Goal: Information Seeking & Learning: Find contact information

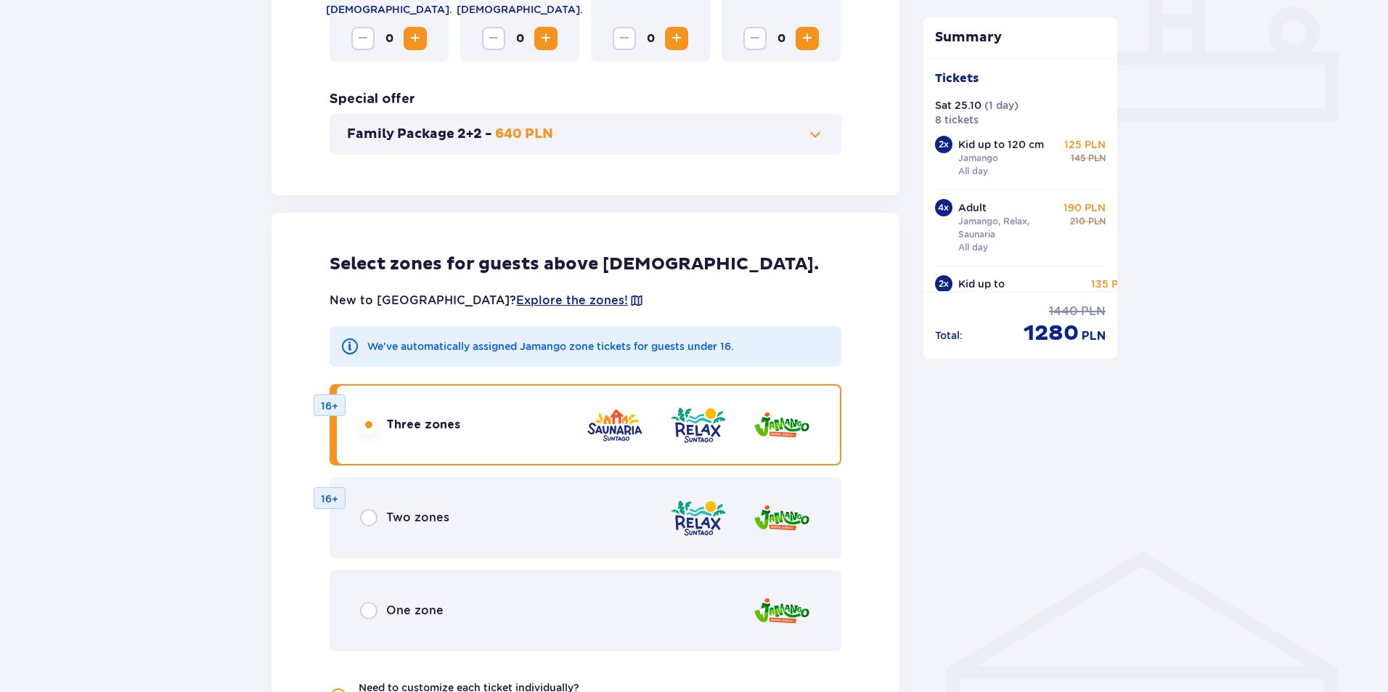
scroll to position [653, 0]
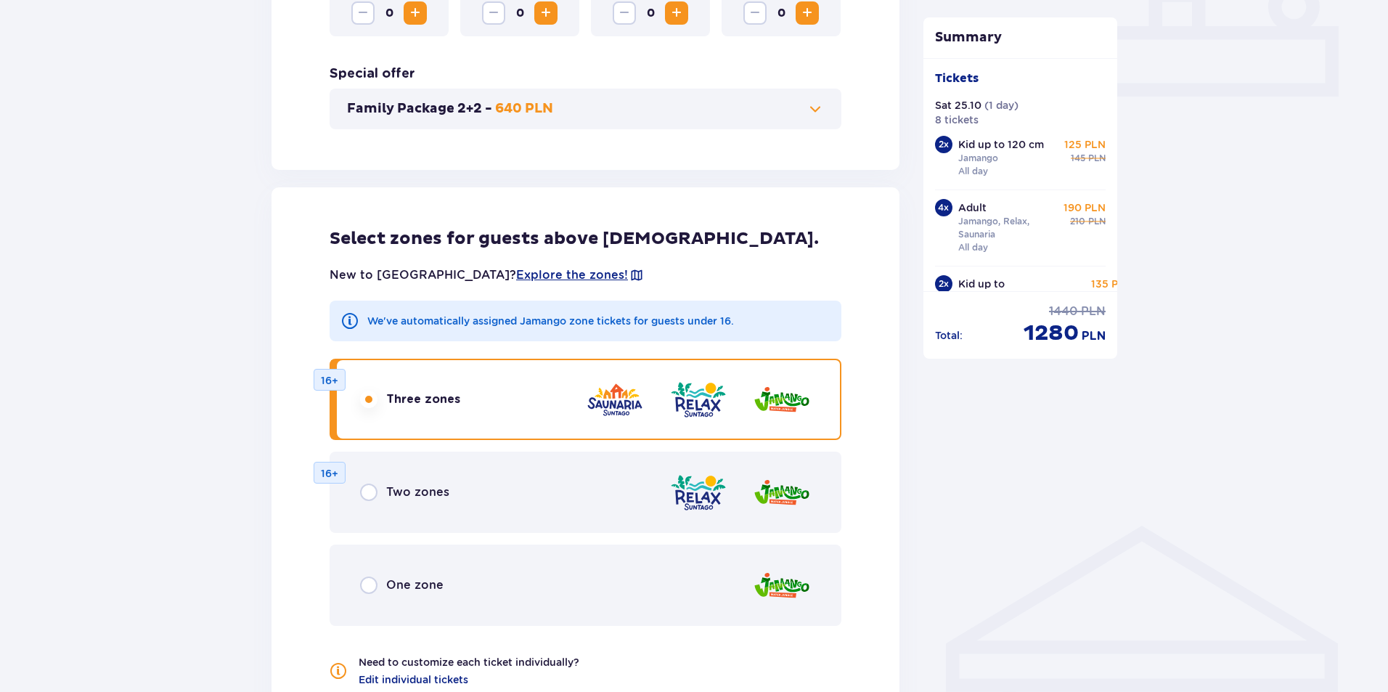
click at [370, 491] on input "radio" at bounding box center [368, 491] width 17 height 17
radio input "true"
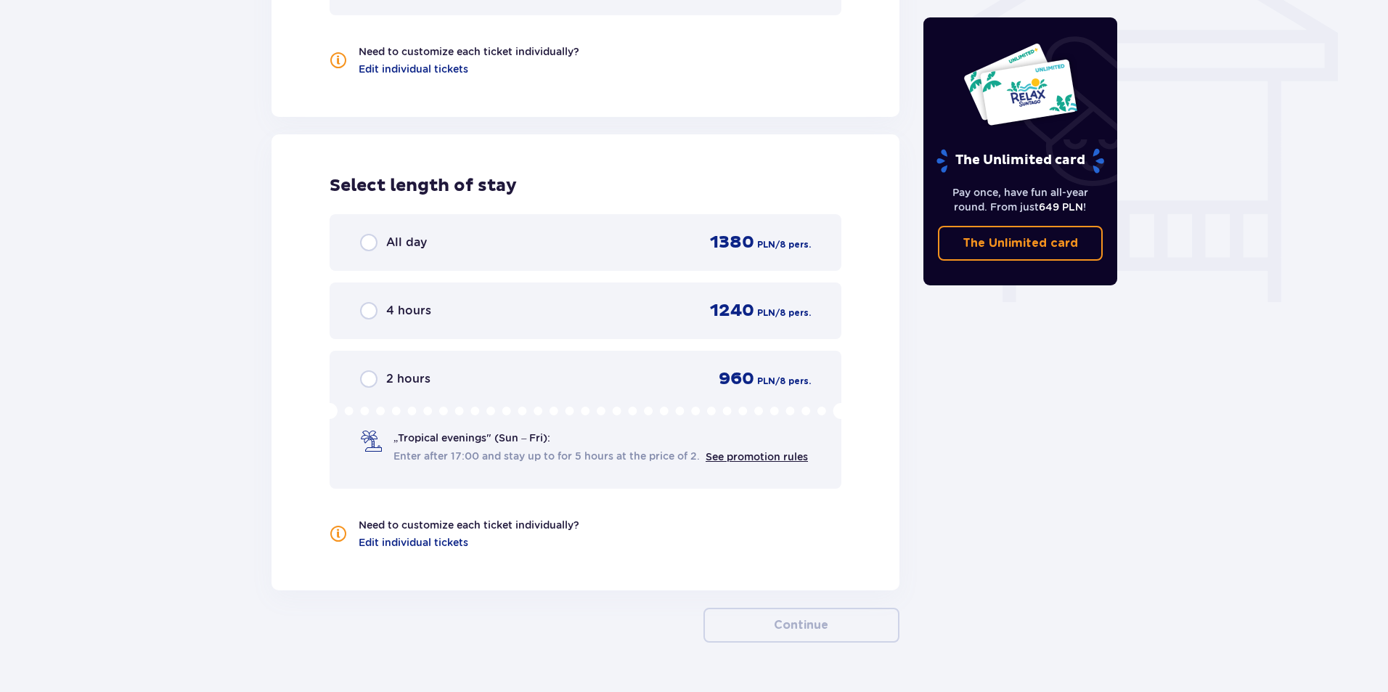
scroll to position [1229, 0]
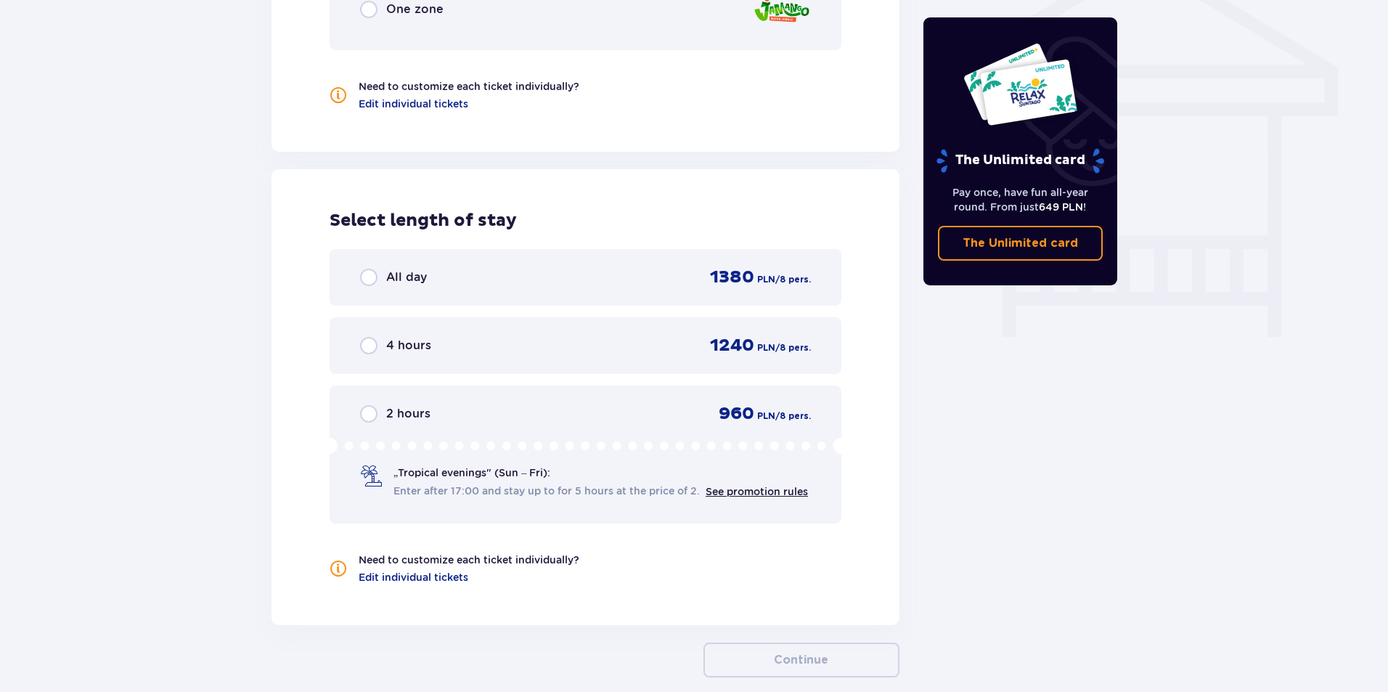
click at [369, 274] on input "radio" at bounding box center [368, 277] width 17 height 17
radio input "true"
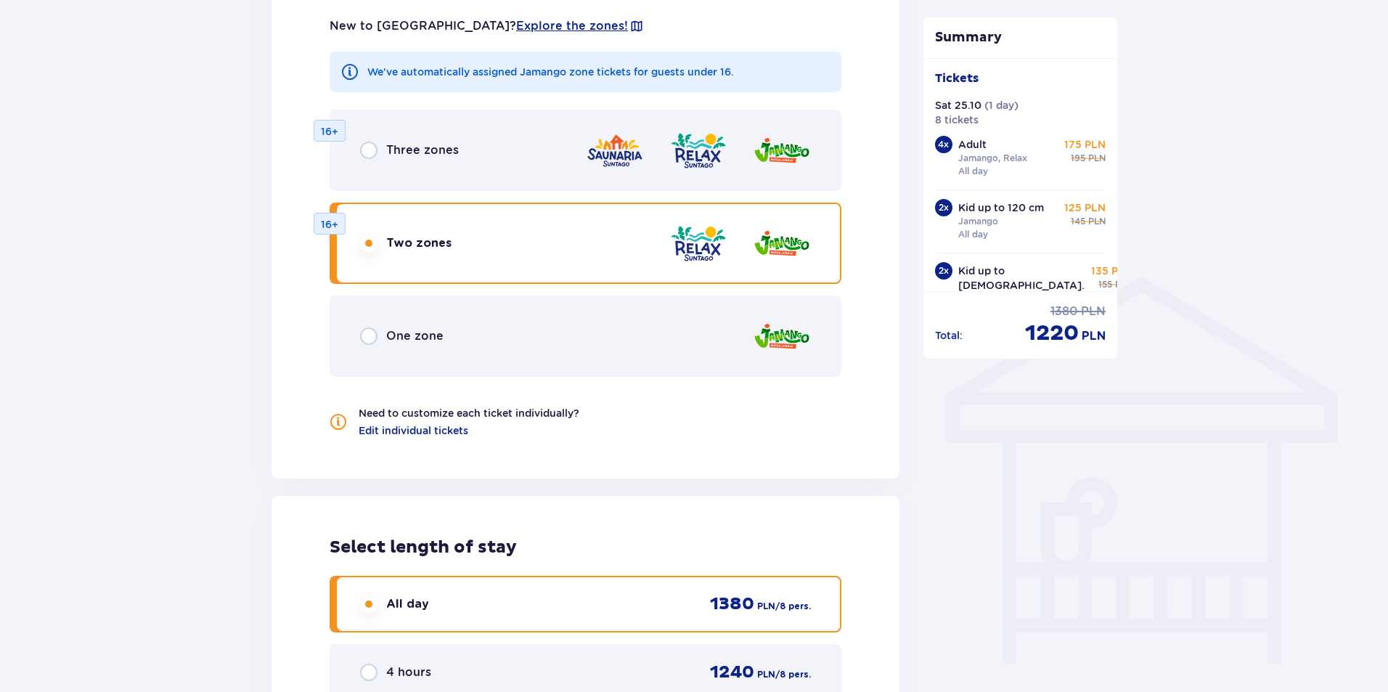
scroll to position [875, 0]
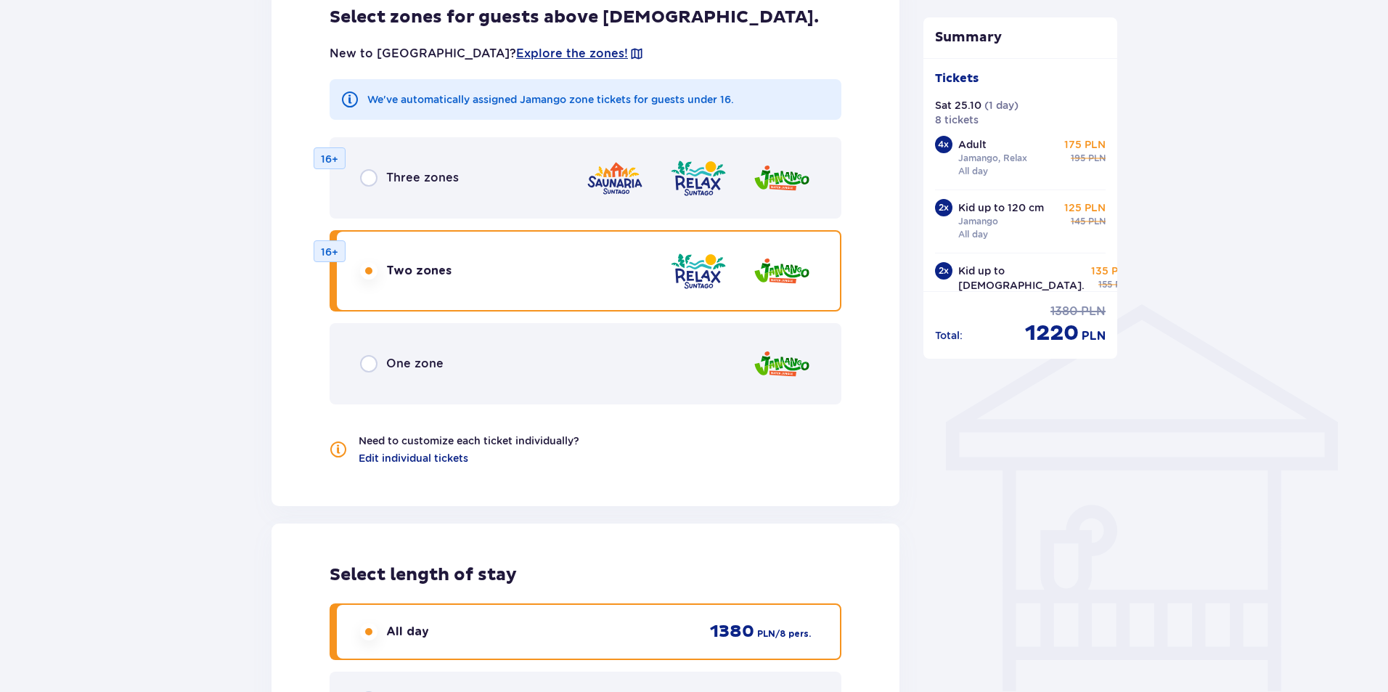
click at [364, 179] on input "radio" at bounding box center [368, 177] width 17 height 17
radio input "true"
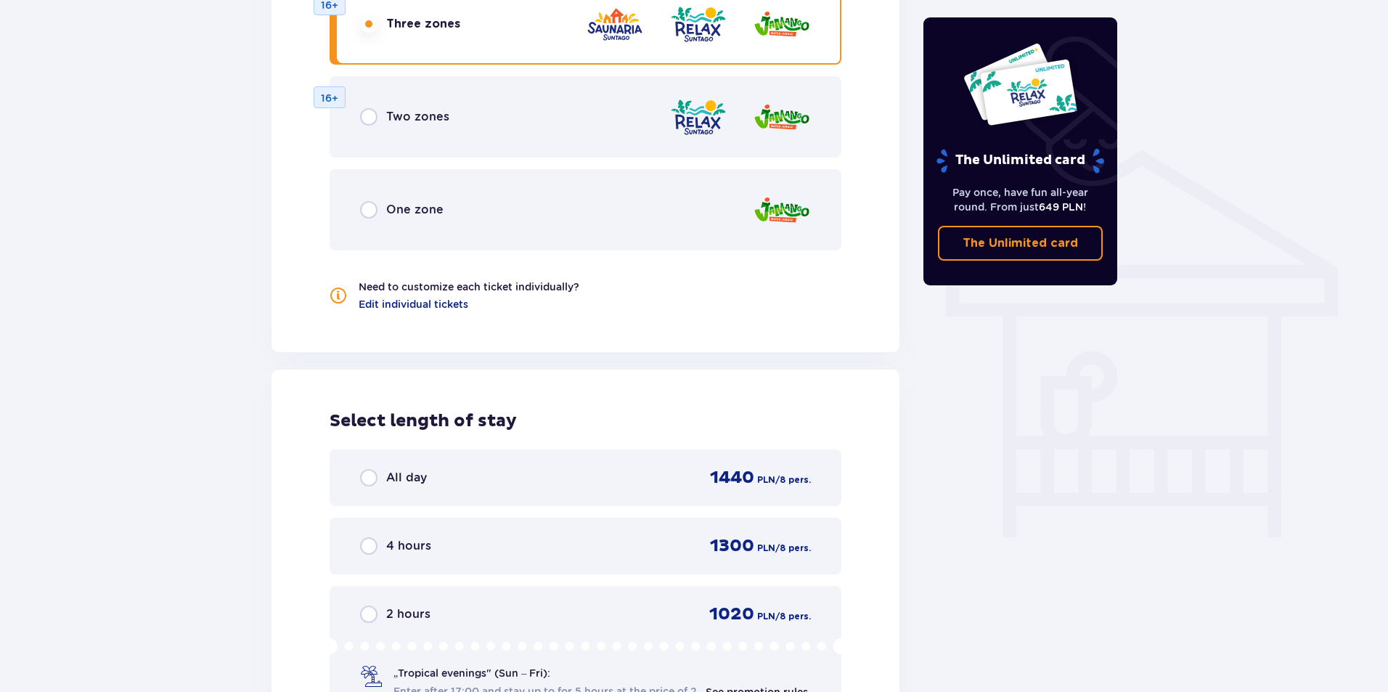
scroll to position [1011, 0]
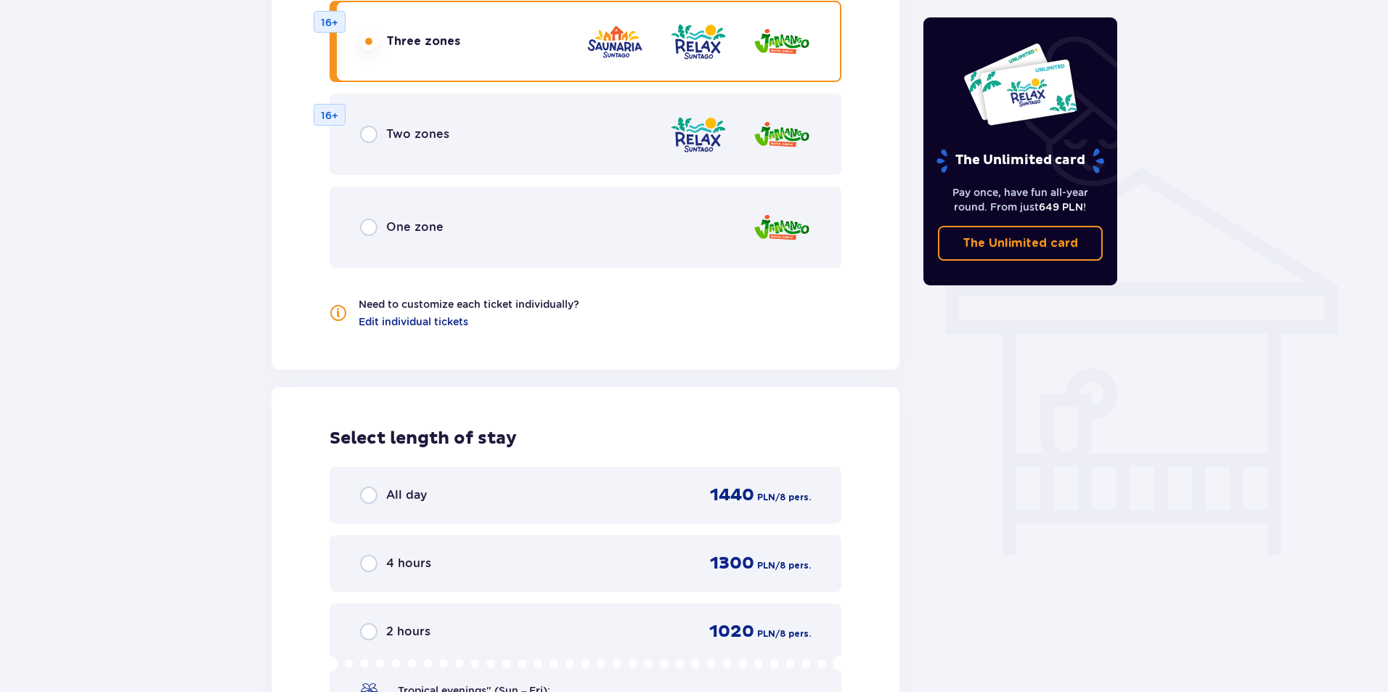
click at [365, 496] on input "radio" at bounding box center [368, 494] width 17 height 17
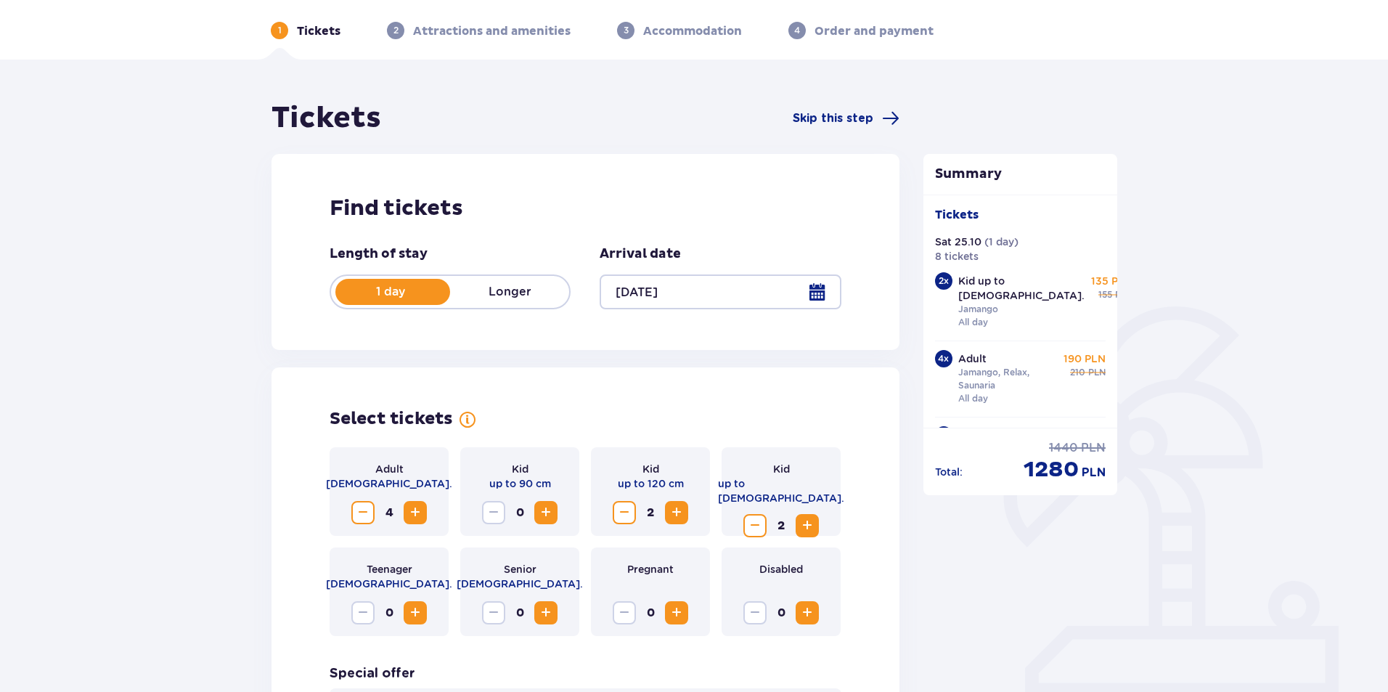
scroll to position [0, 0]
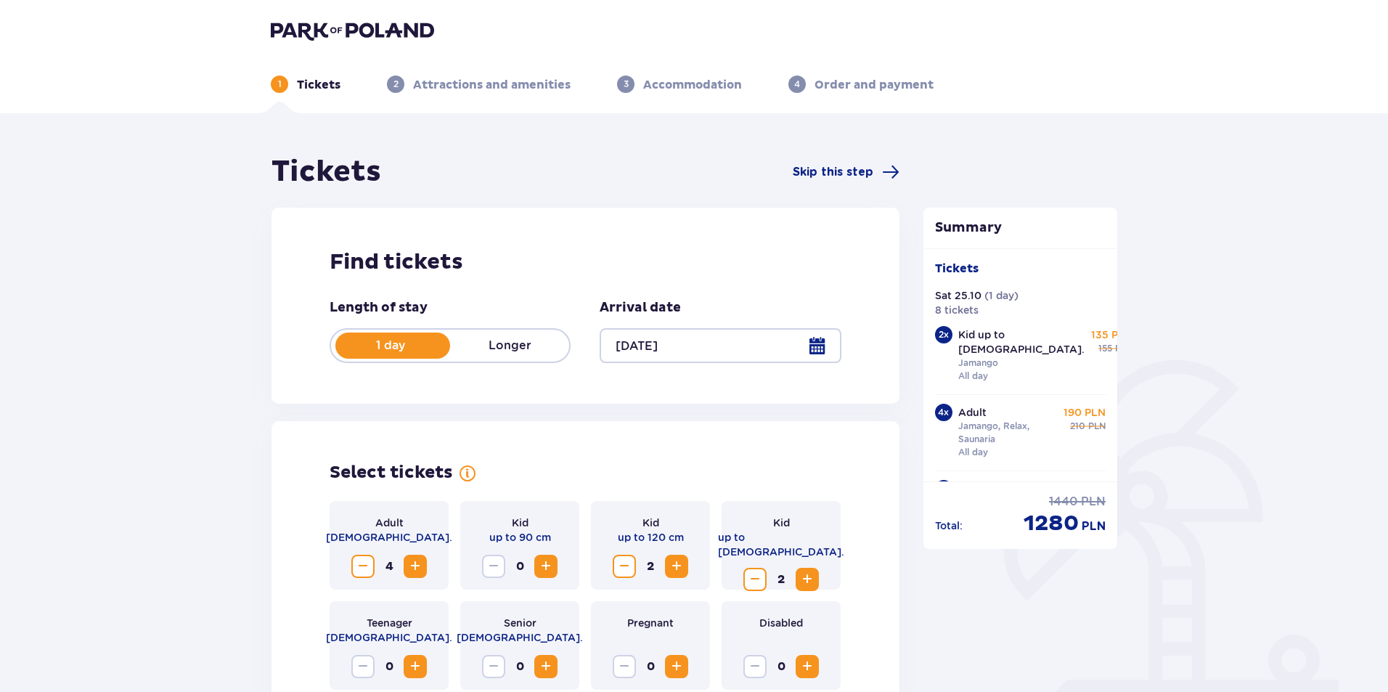
click at [313, 33] on img at bounding box center [352, 30] width 163 height 20
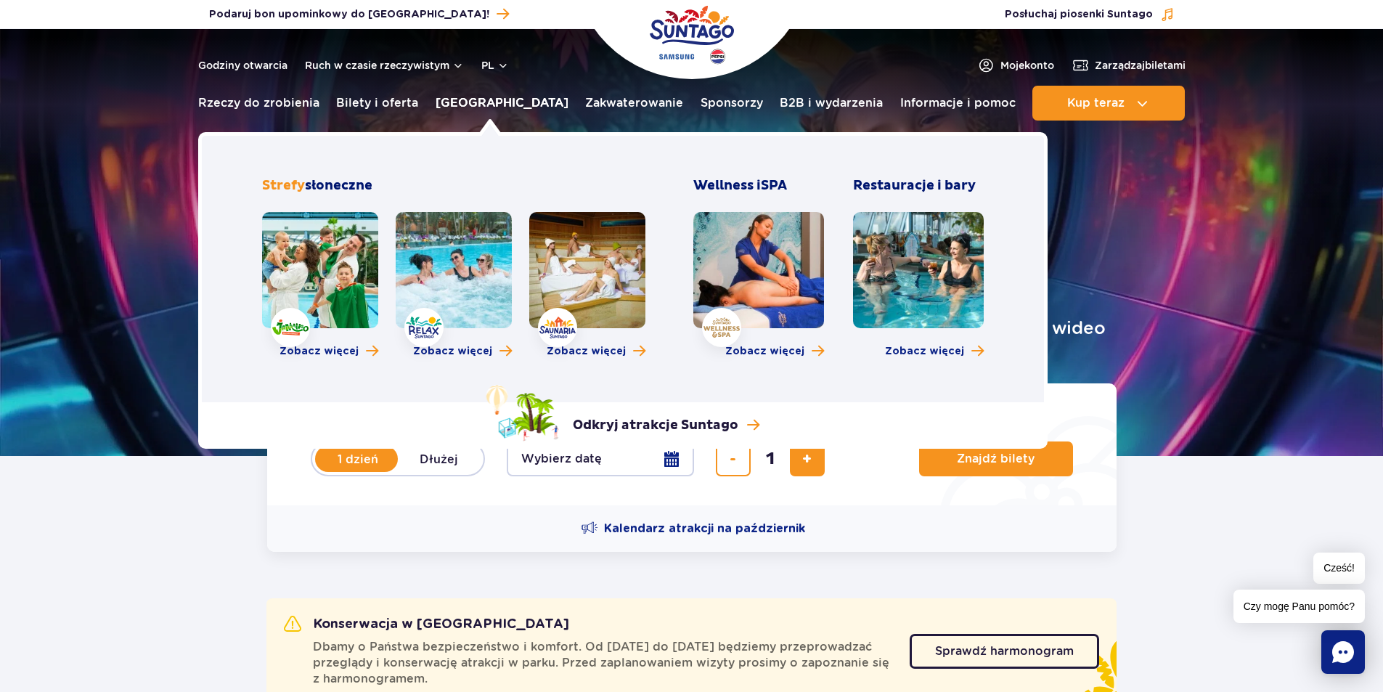
click at [465, 100] on font "[GEOGRAPHIC_DATA]" at bounding box center [501, 103] width 133 height 14
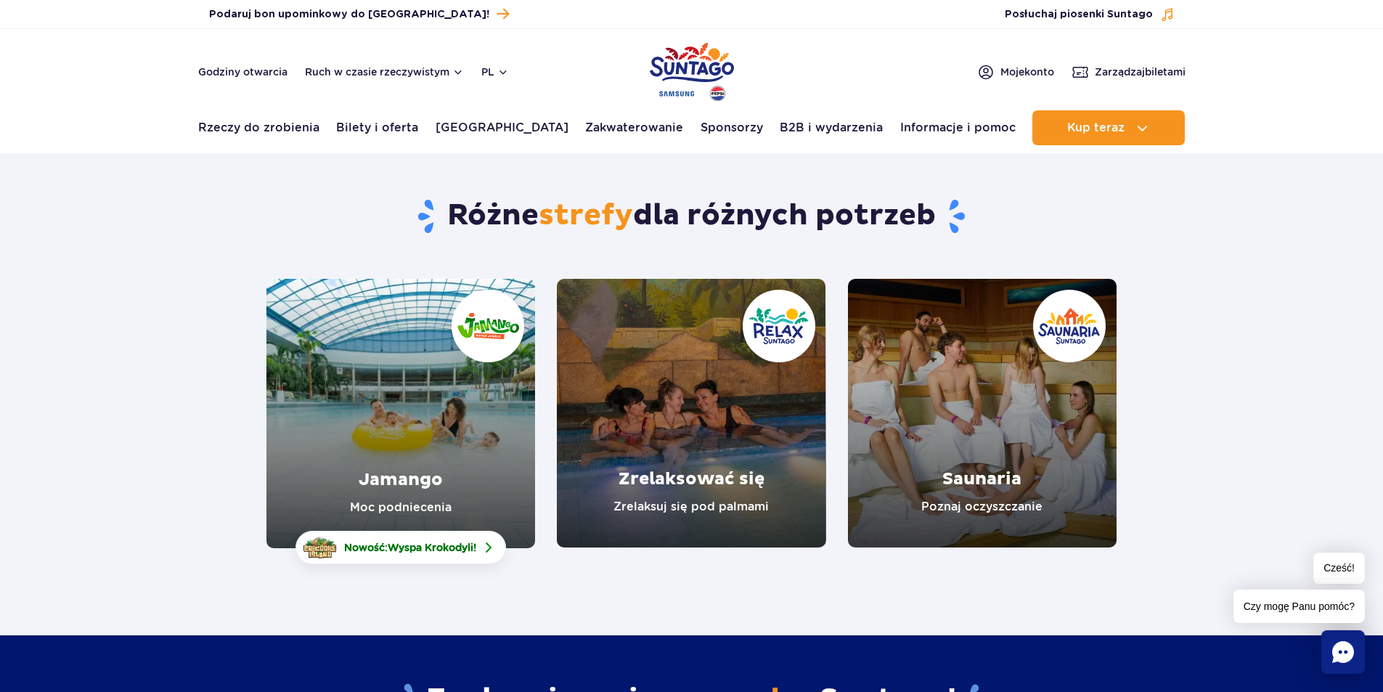
click at [412, 441] on link "Jamango" at bounding box center [400, 413] width 269 height 269
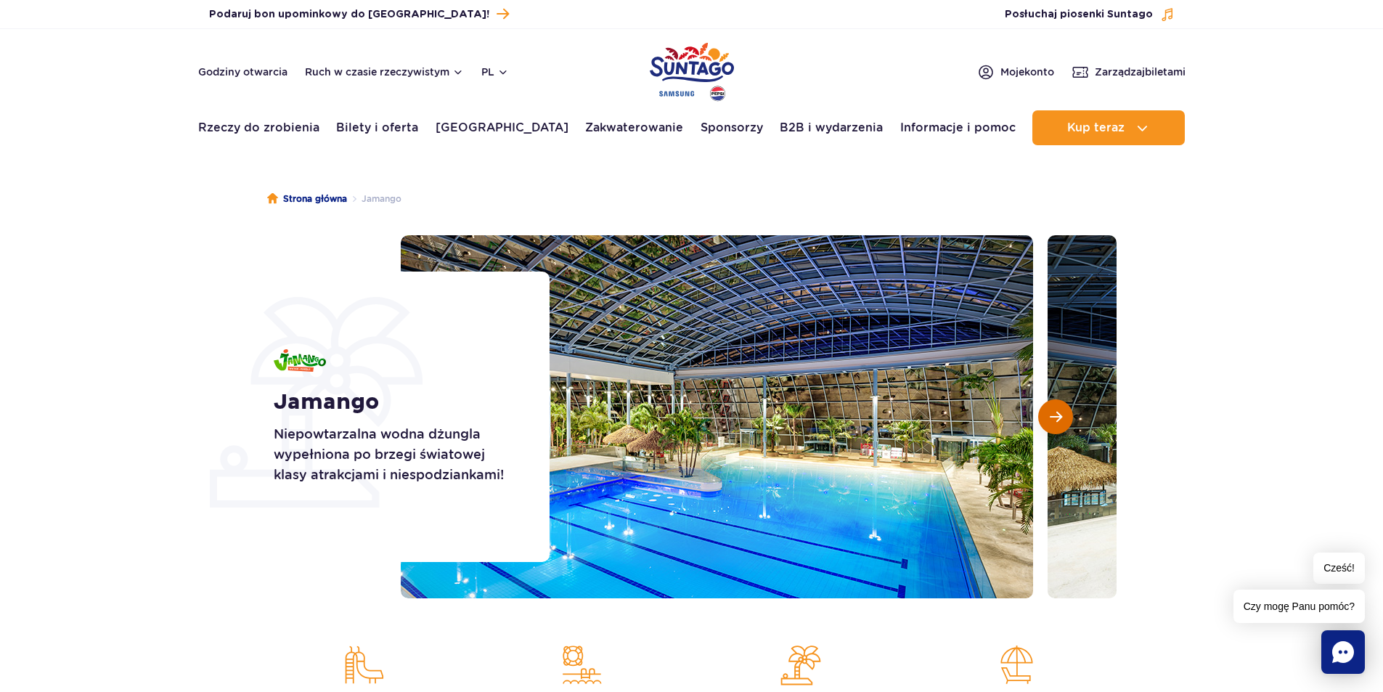
click at [1061, 417] on span "Następny slajd" at bounding box center [1056, 416] width 12 height 13
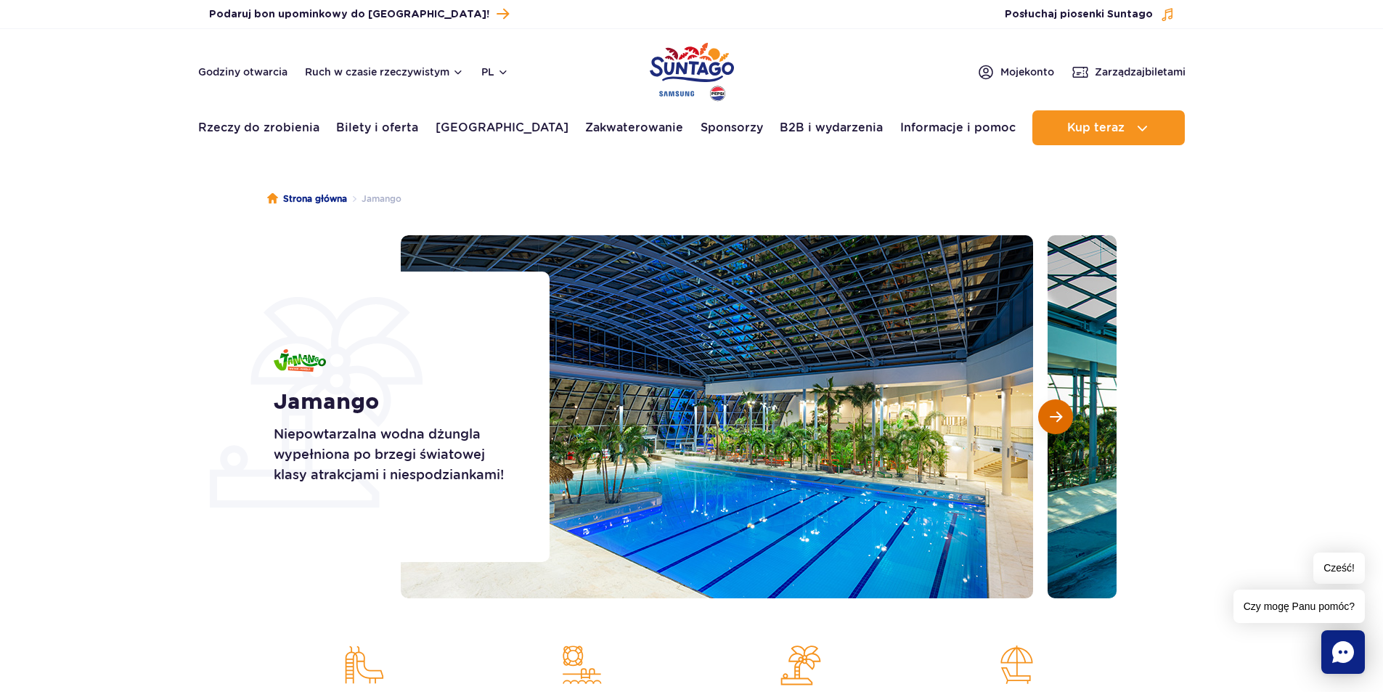
click at [1061, 417] on span "Następny slajd" at bounding box center [1056, 416] width 12 height 13
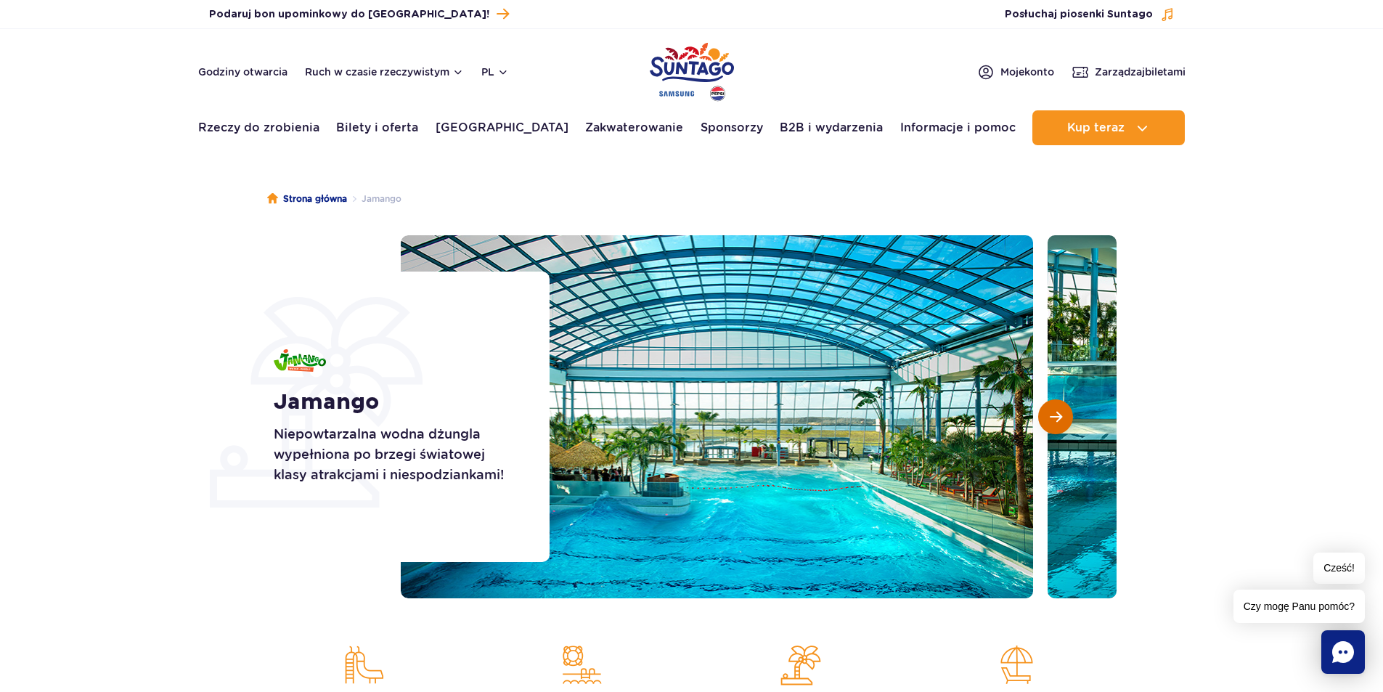
click at [1061, 417] on span "Następny slajd" at bounding box center [1056, 416] width 12 height 13
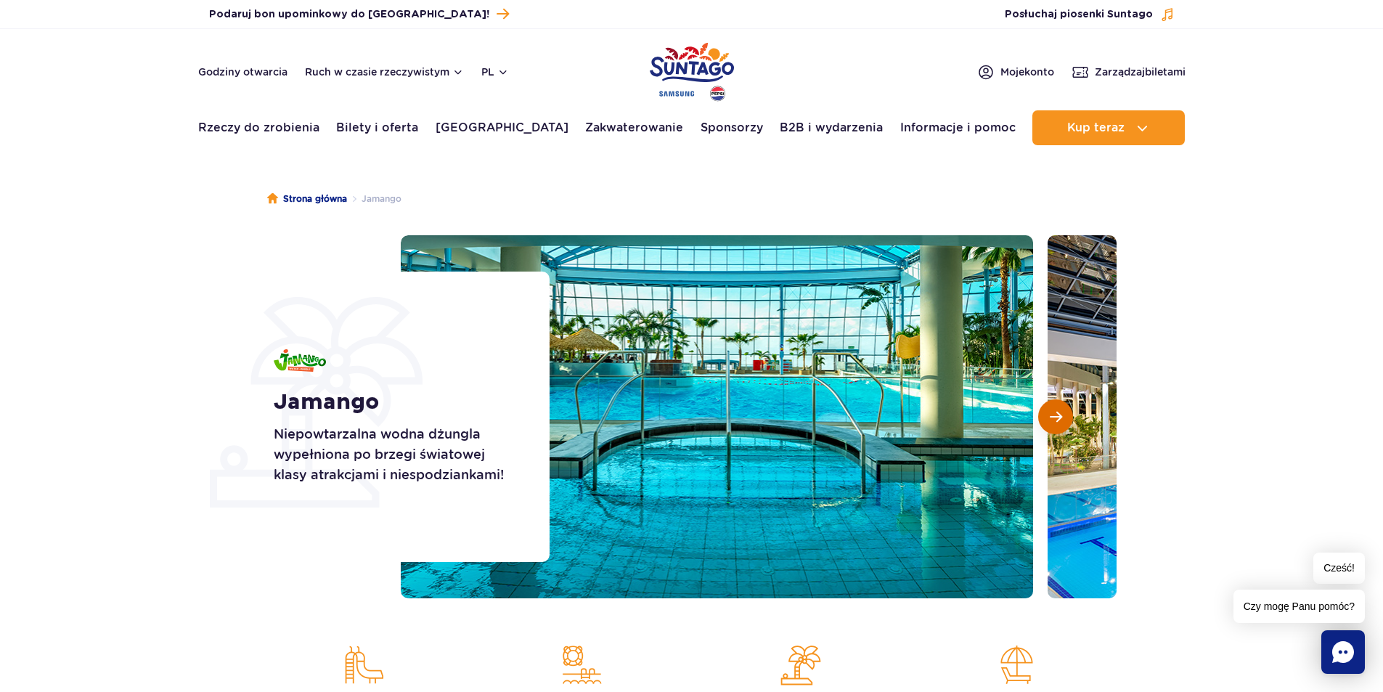
click at [1061, 417] on span "Następny slajd" at bounding box center [1056, 416] width 12 height 13
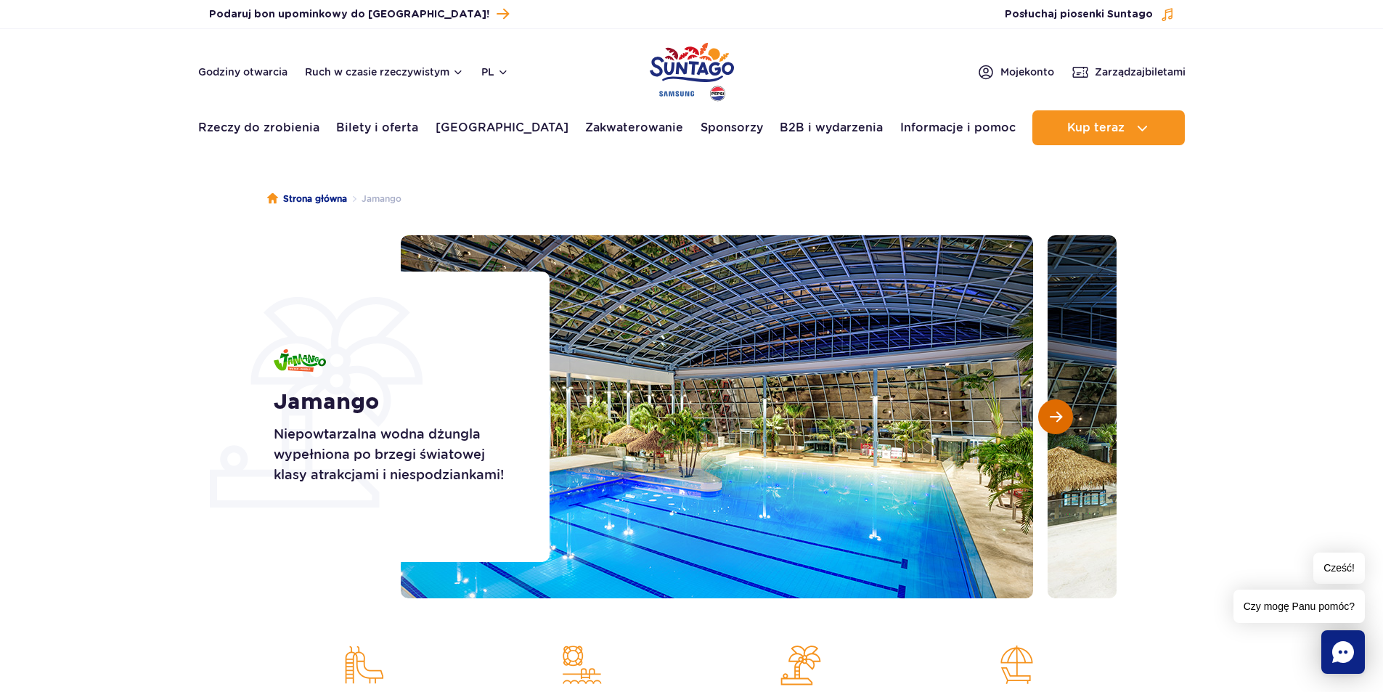
click at [1061, 417] on span "Następny slajd" at bounding box center [1056, 416] width 12 height 13
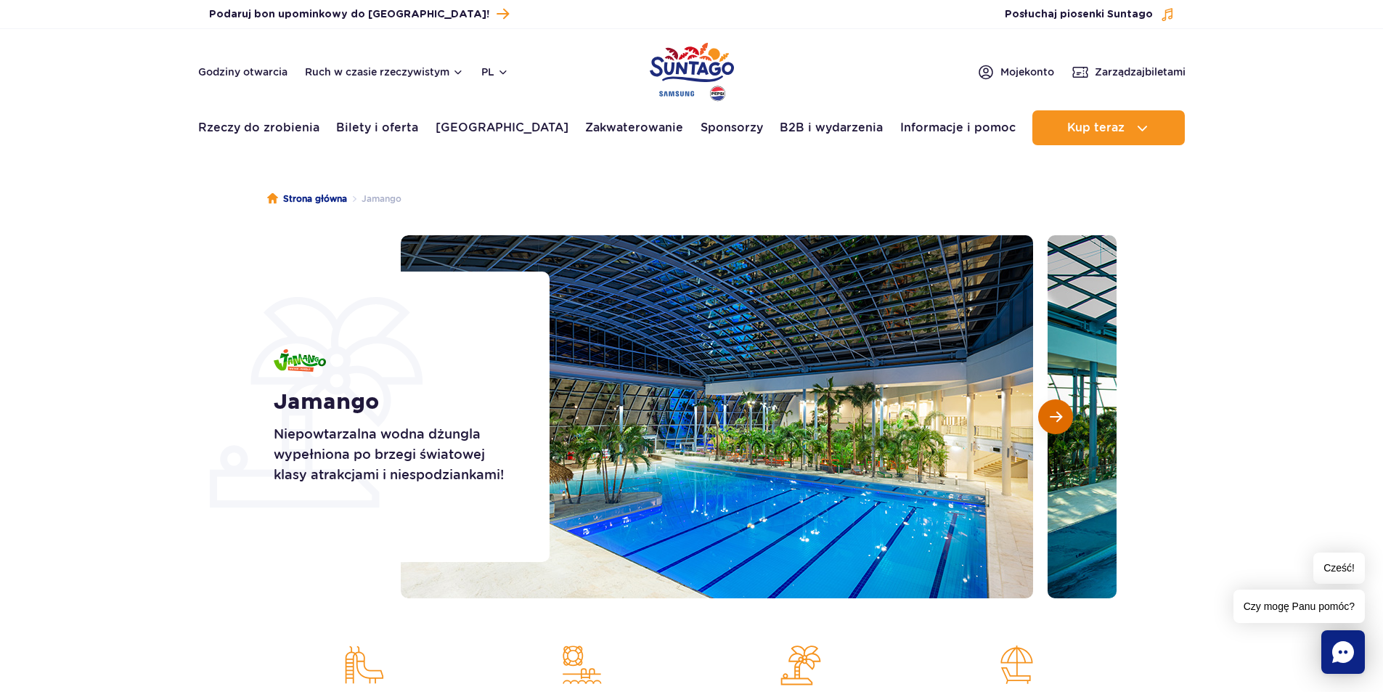
click at [1061, 417] on span "Następny slajd" at bounding box center [1056, 416] width 12 height 13
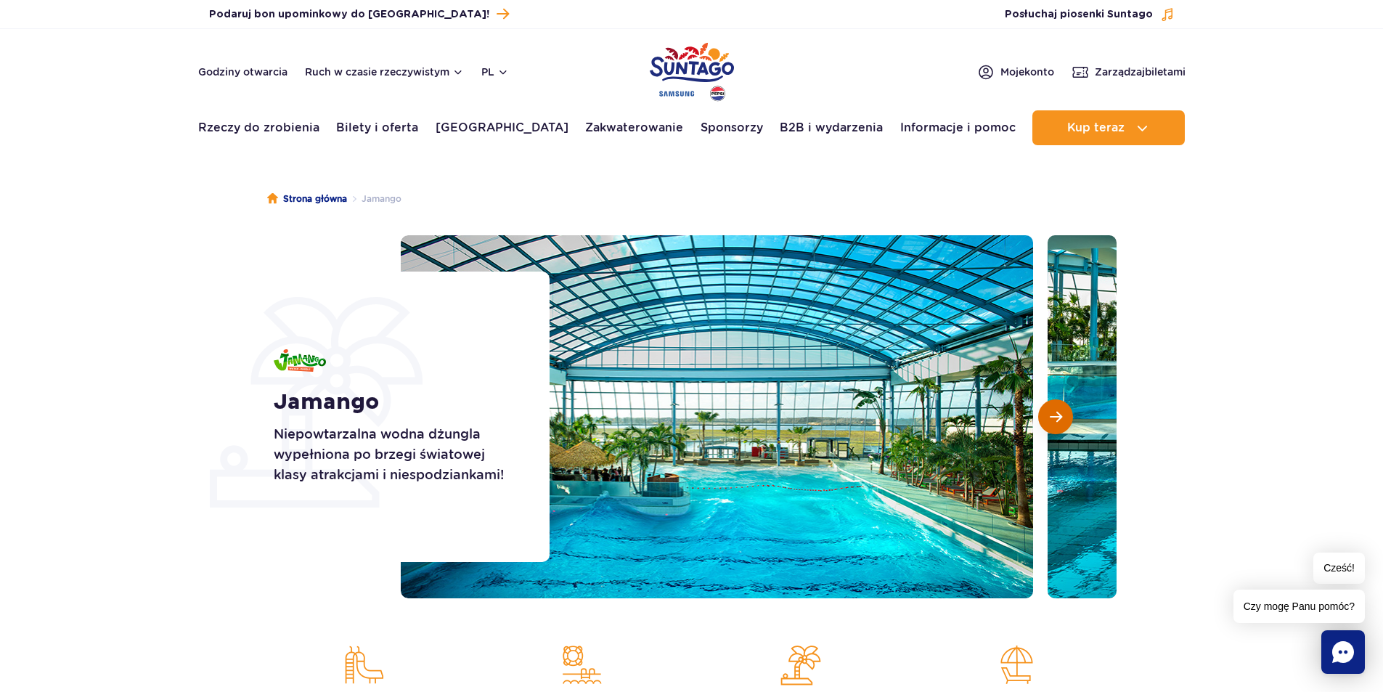
click at [1061, 417] on span "Następny slajd" at bounding box center [1056, 416] width 12 height 13
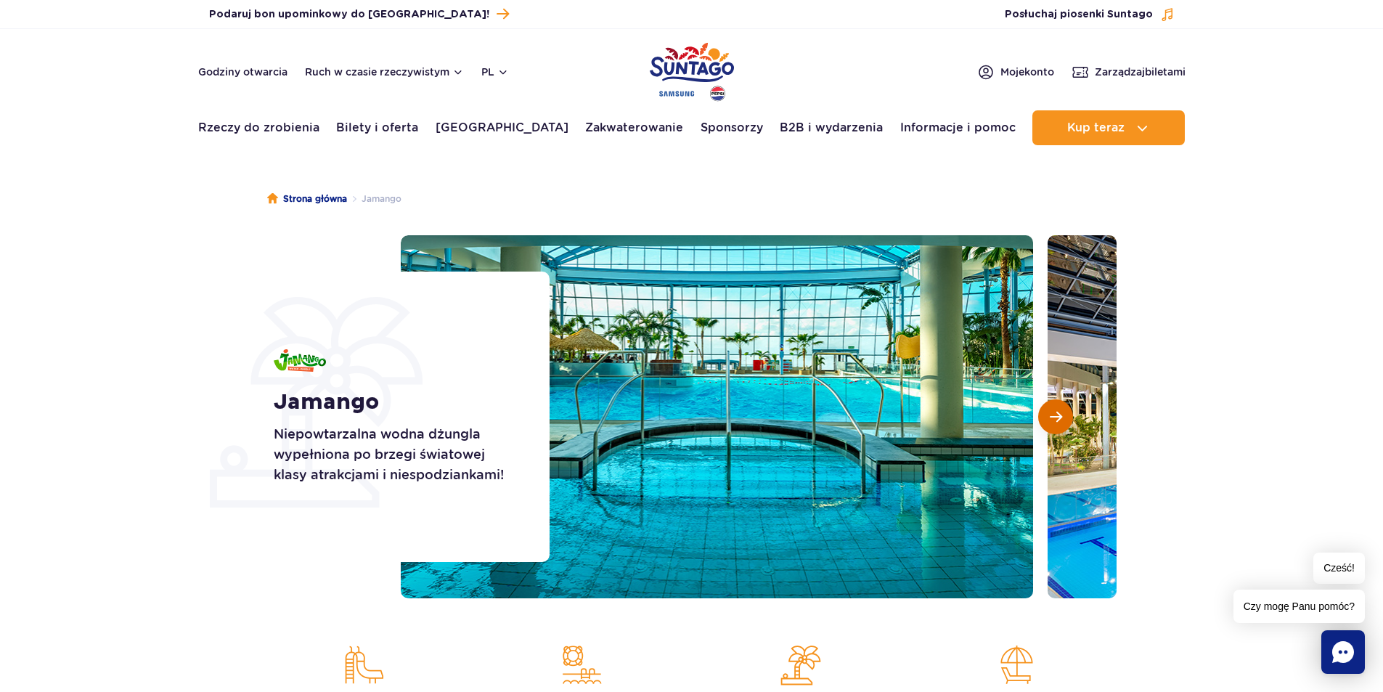
click at [1061, 417] on span "Następny slajd" at bounding box center [1056, 416] width 12 height 13
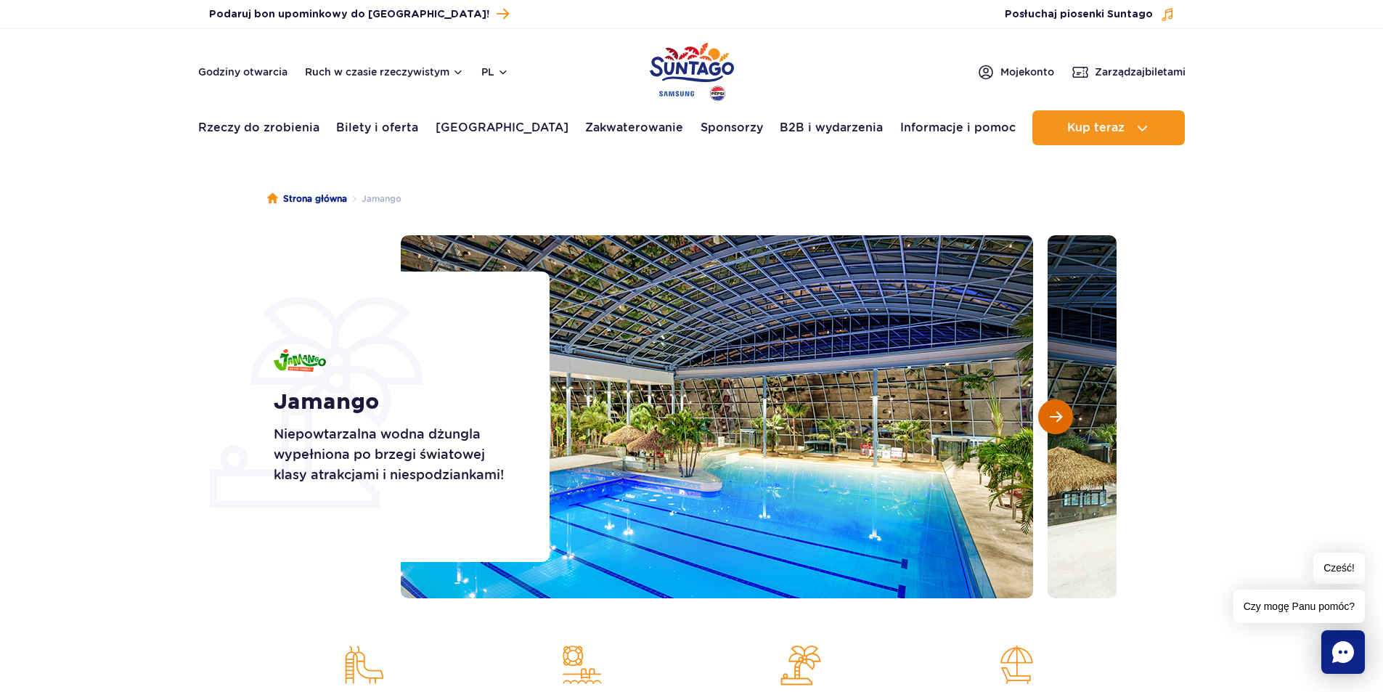
click at [1061, 417] on span "Następny slajd" at bounding box center [1056, 416] width 12 height 13
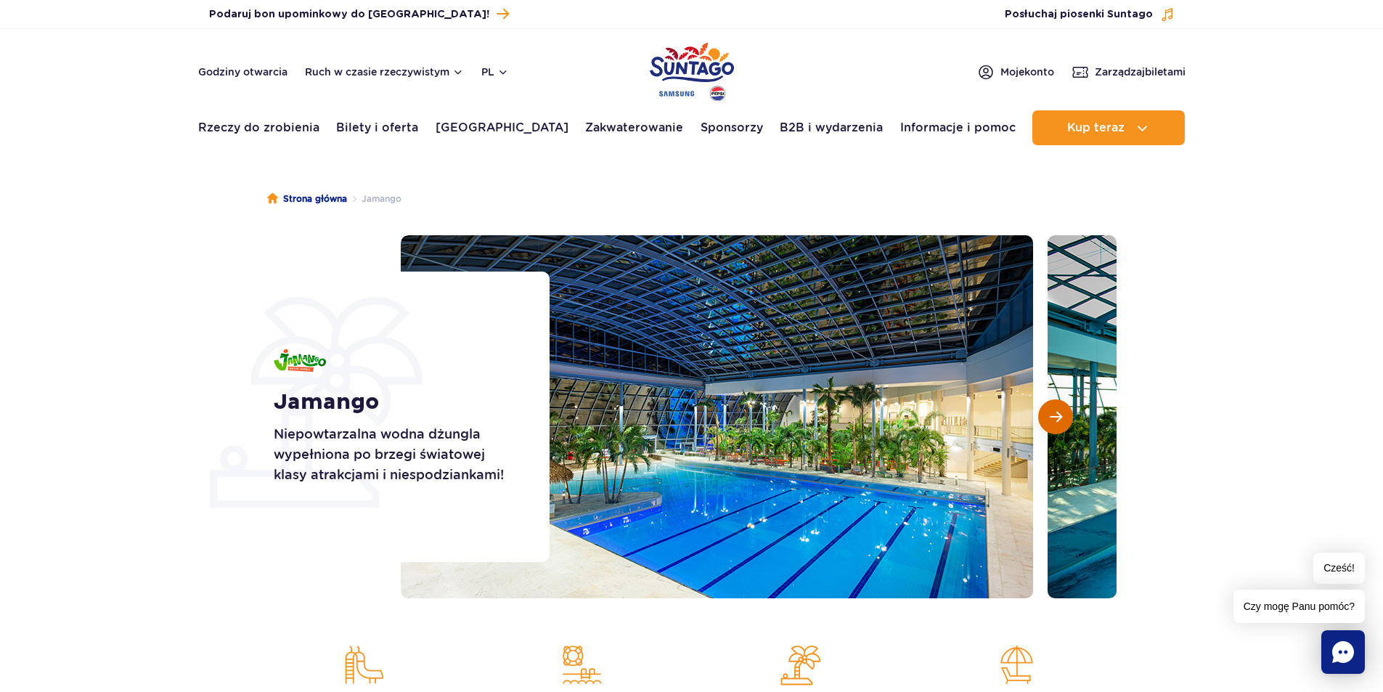
click at [1061, 417] on span "Następny slajd" at bounding box center [1056, 416] width 12 height 13
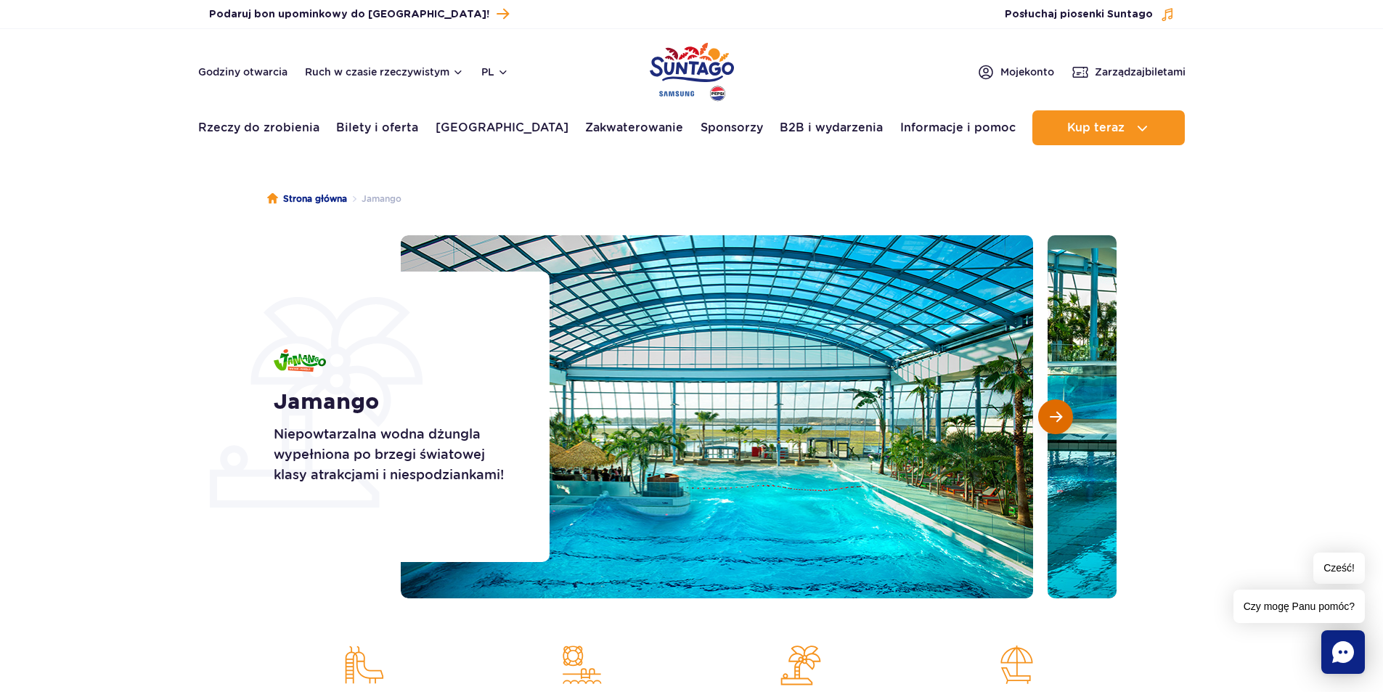
click at [1061, 417] on span "Następny slajd" at bounding box center [1056, 416] width 12 height 13
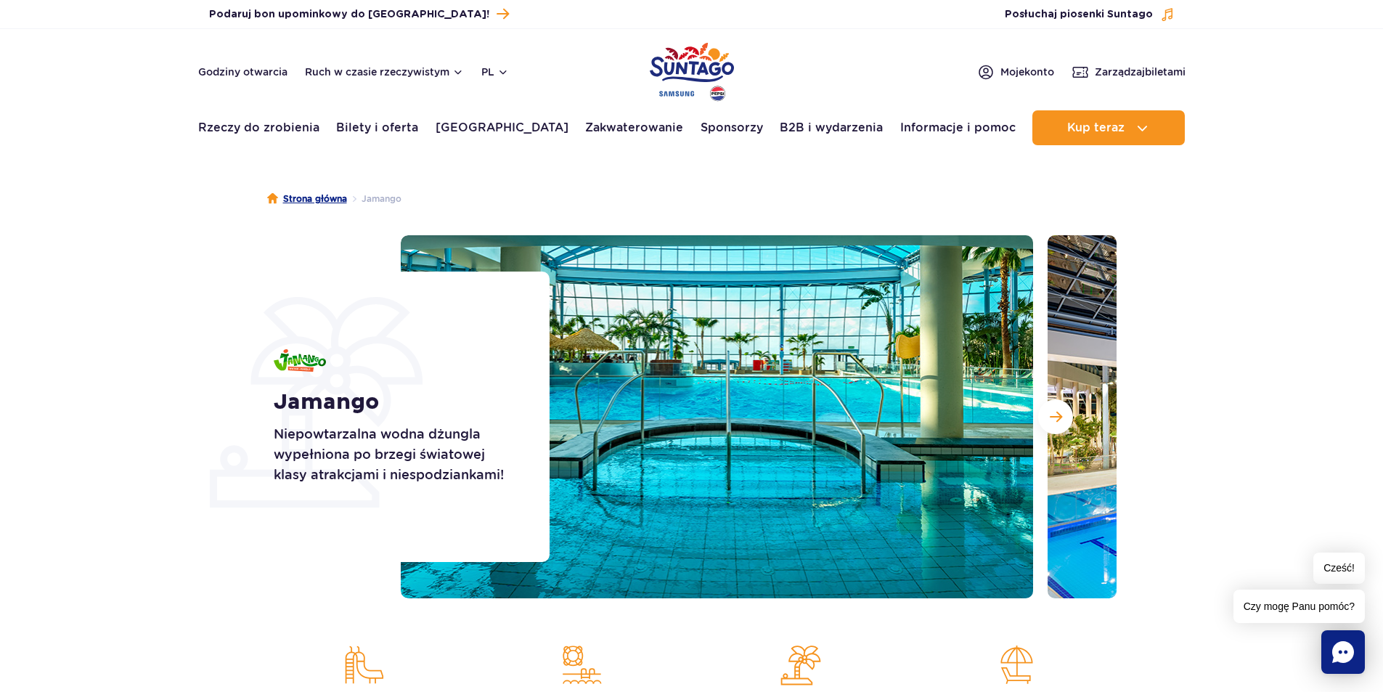
click at [308, 198] on font "Strona główna" at bounding box center [315, 198] width 64 height 11
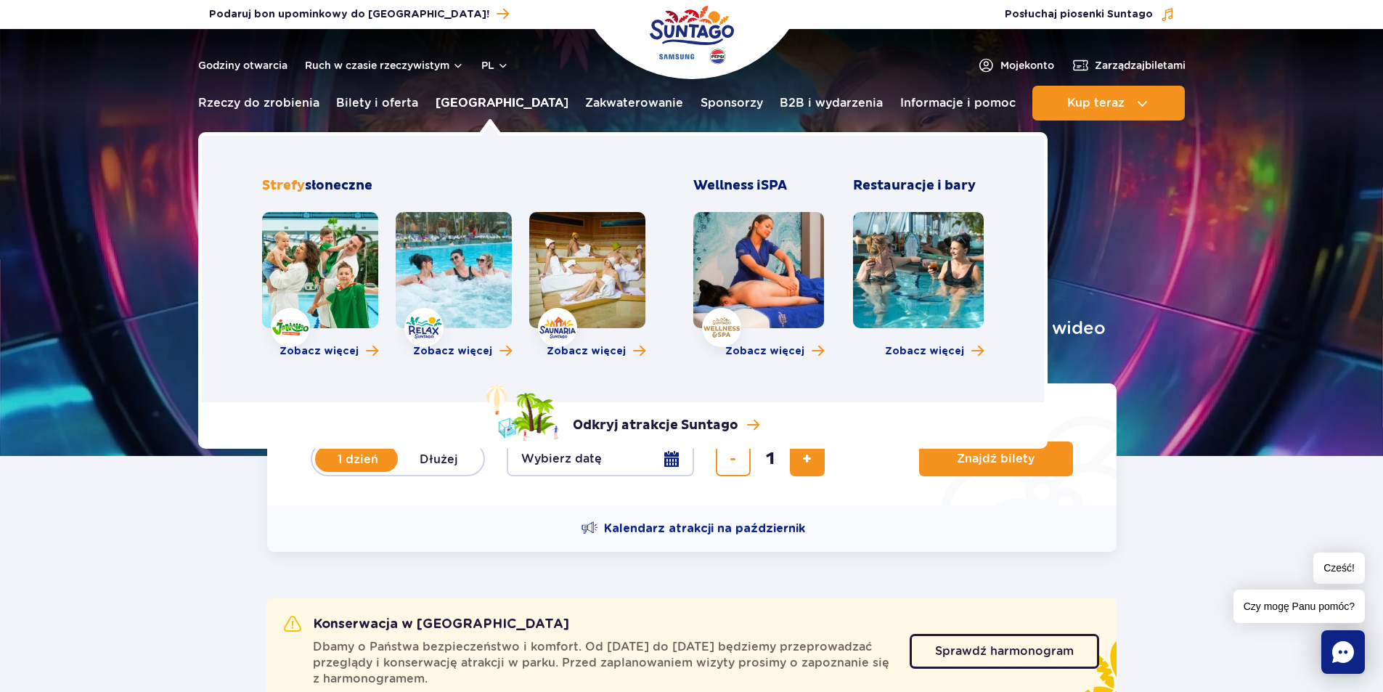
click at [478, 106] on font "[GEOGRAPHIC_DATA]" at bounding box center [501, 103] width 133 height 14
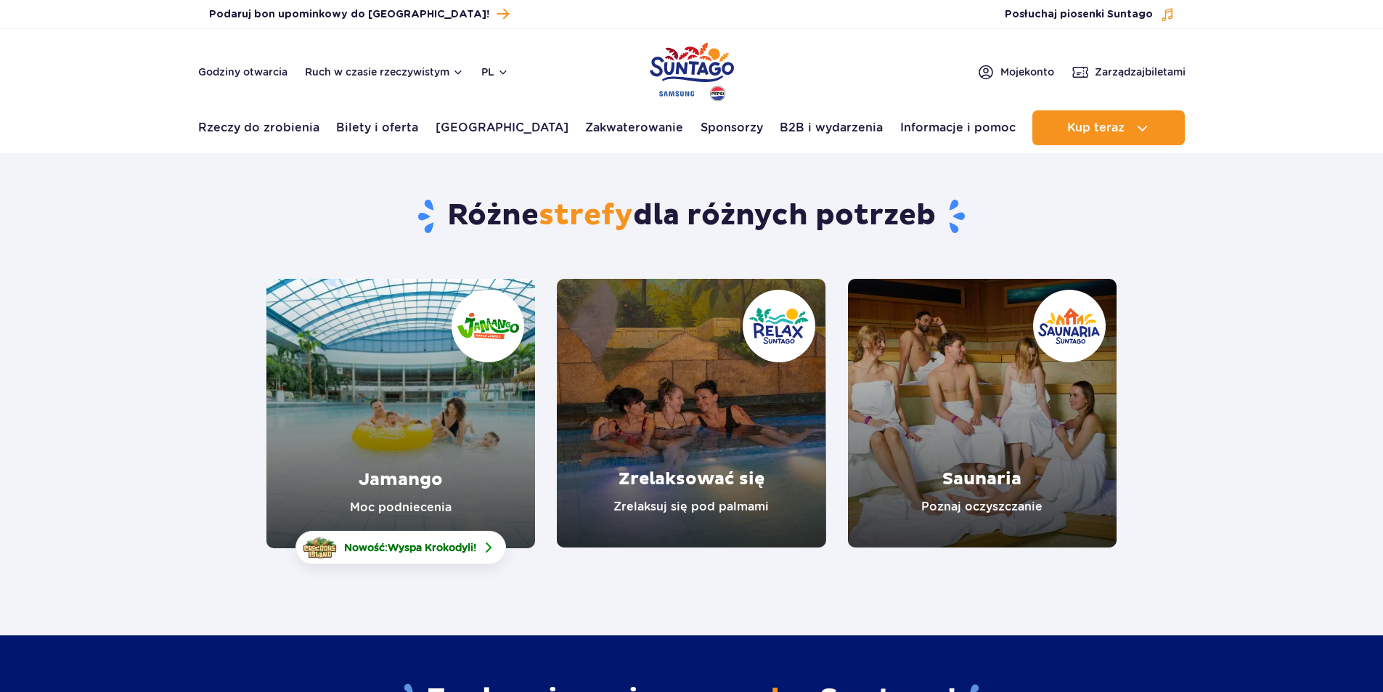
click at [670, 466] on link "Zrelaksować się" at bounding box center [691, 413] width 269 height 269
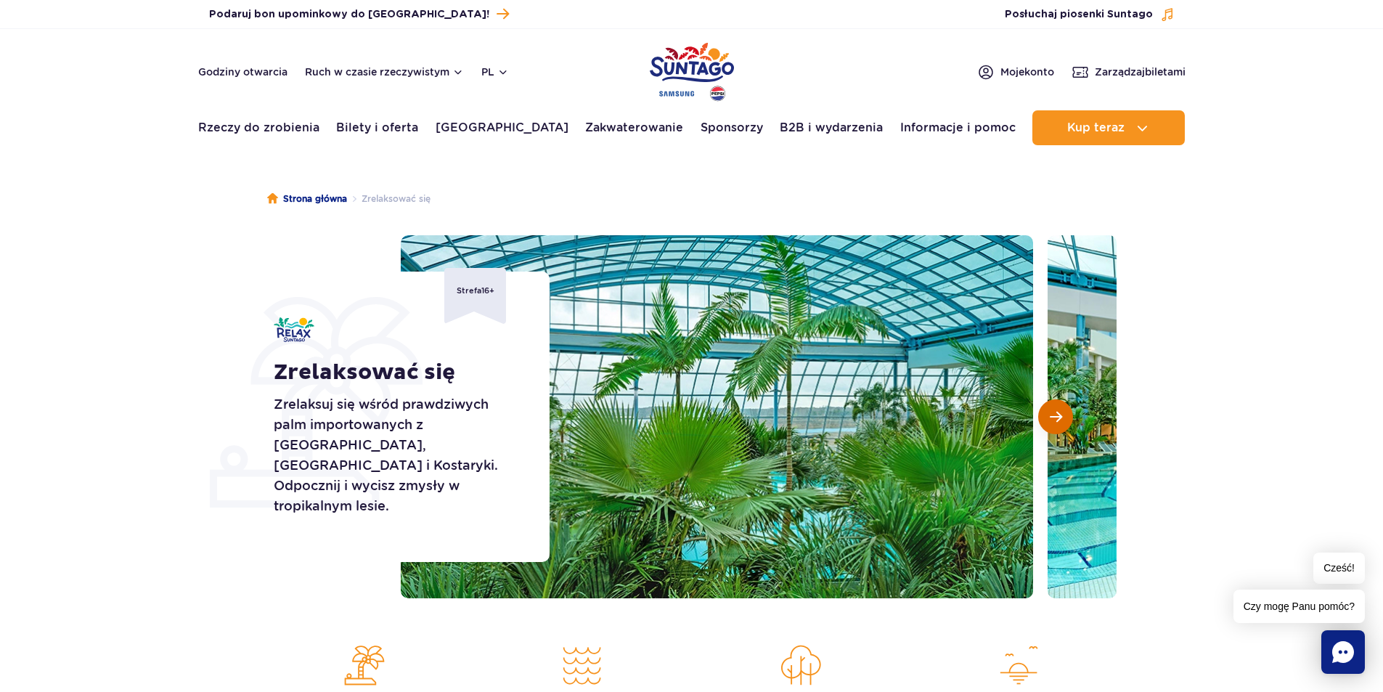
click at [1050, 420] on span "Następny slajd" at bounding box center [1056, 416] width 12 height 13
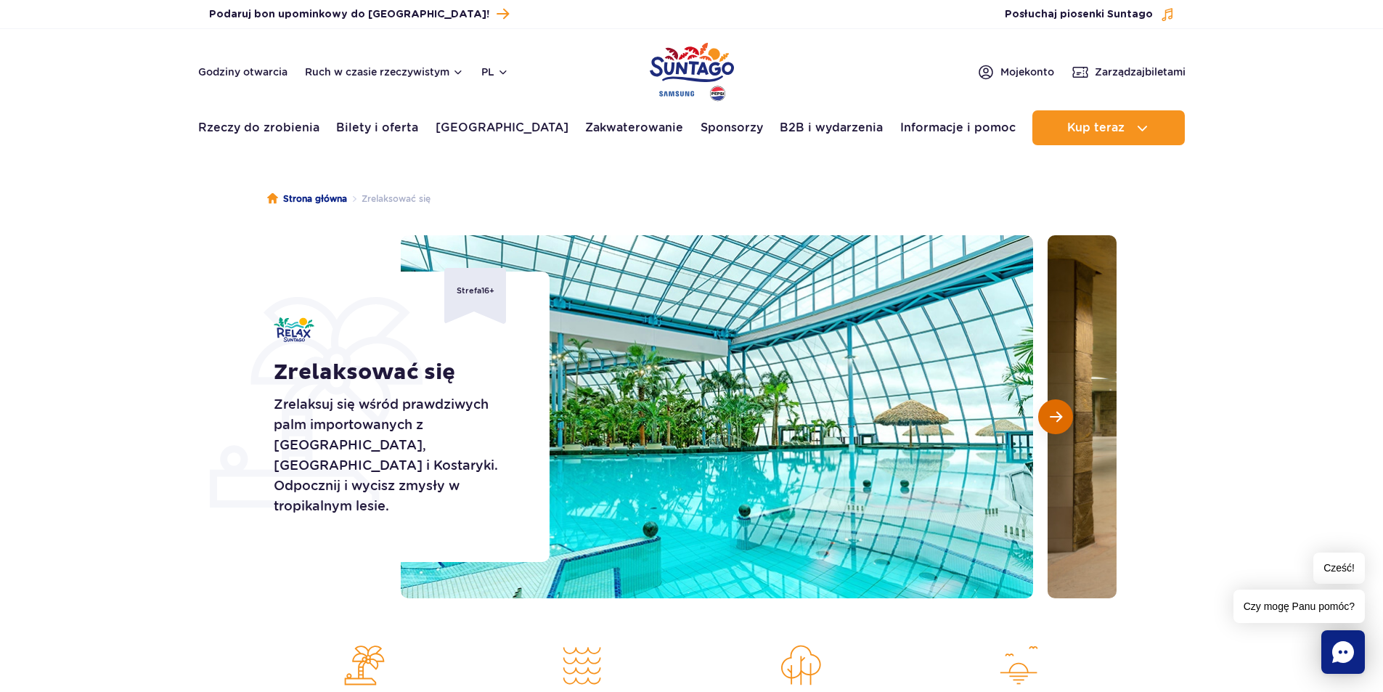
click at [1050, 421] on span "Następny slajd" at bounding box center [1056, 416] width 12 height 13
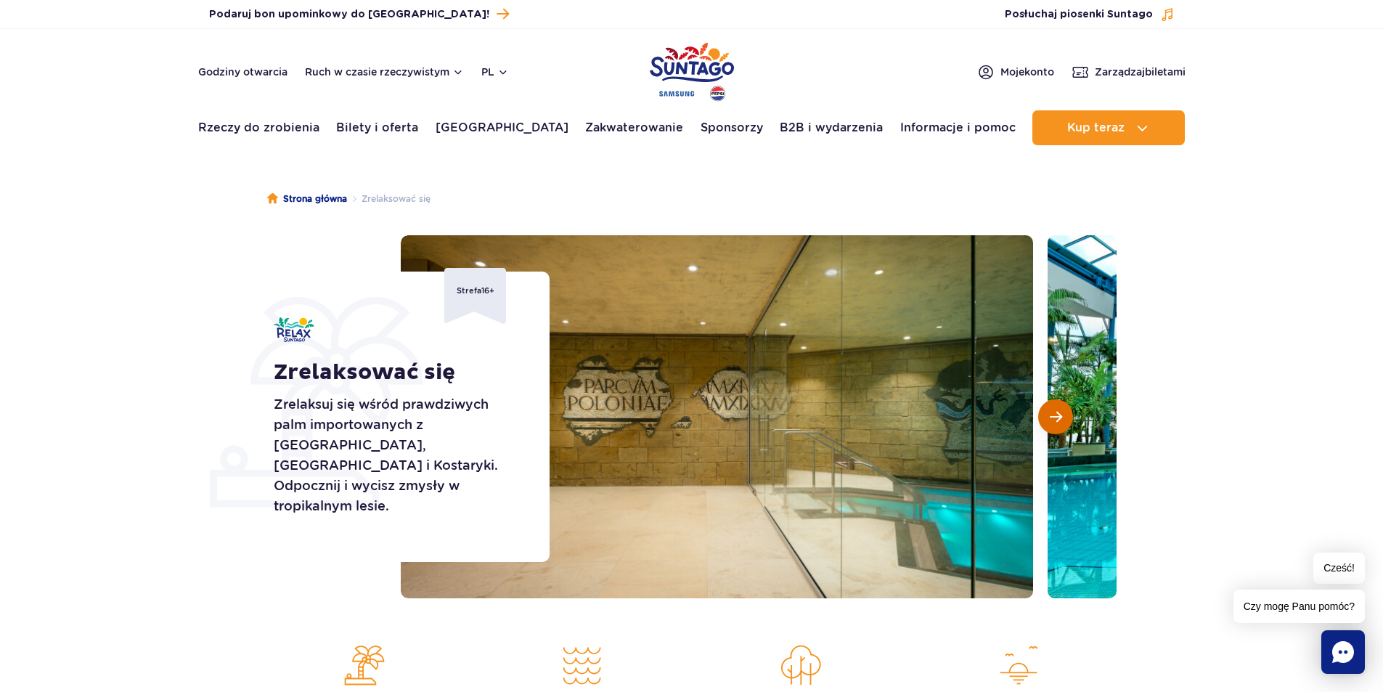
click at [1050, 421] on span "Następny slajd" at bounding box center [1056, 416] width 12 height 13
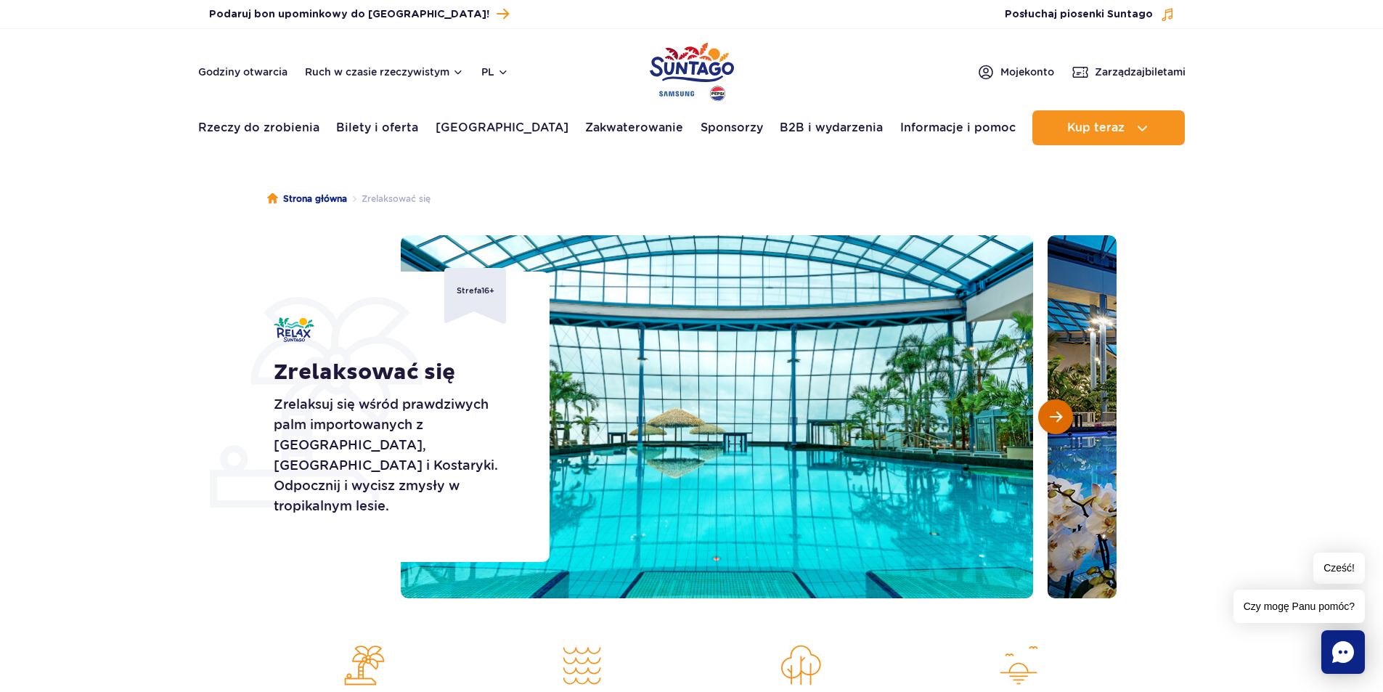
click at [1050, 421] on span "Następny slajd" at bounding box center [1056, 416] width 12 height 13
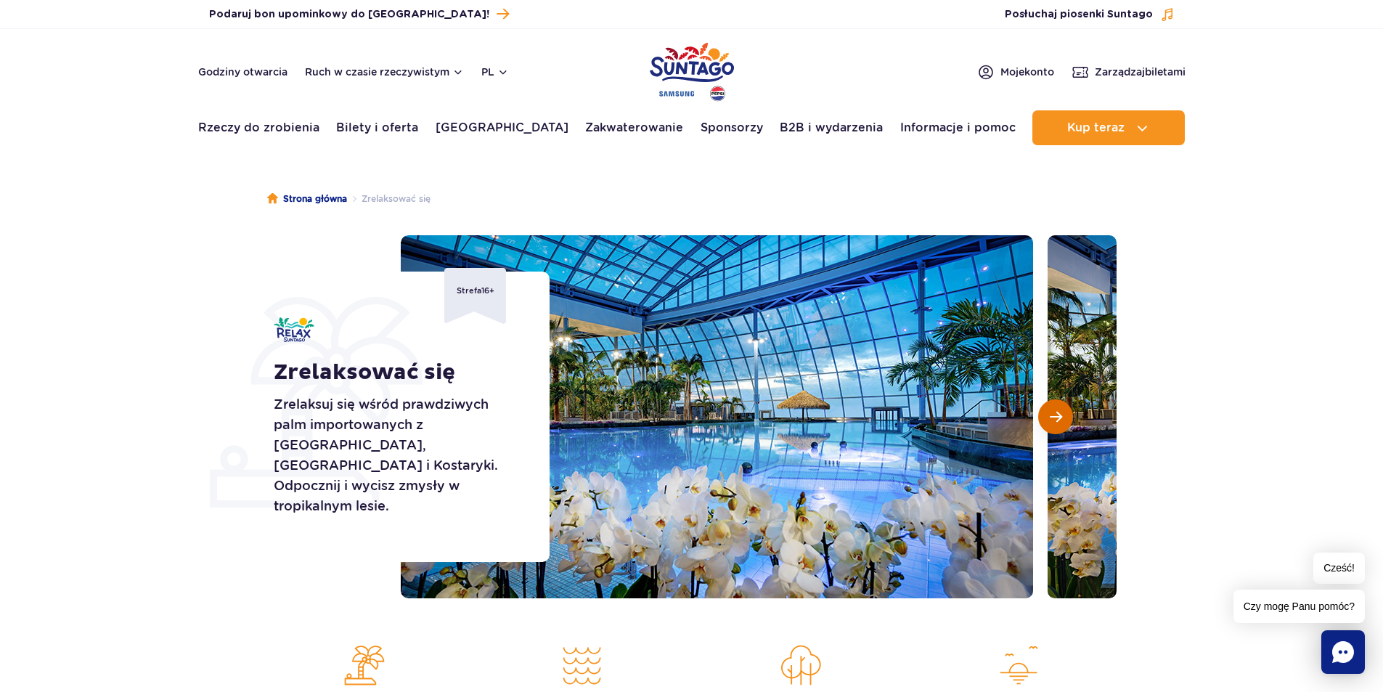
click at [1050, 421] on span "Następny slajd" at bounding box center [1056, 416] width 12 height 13
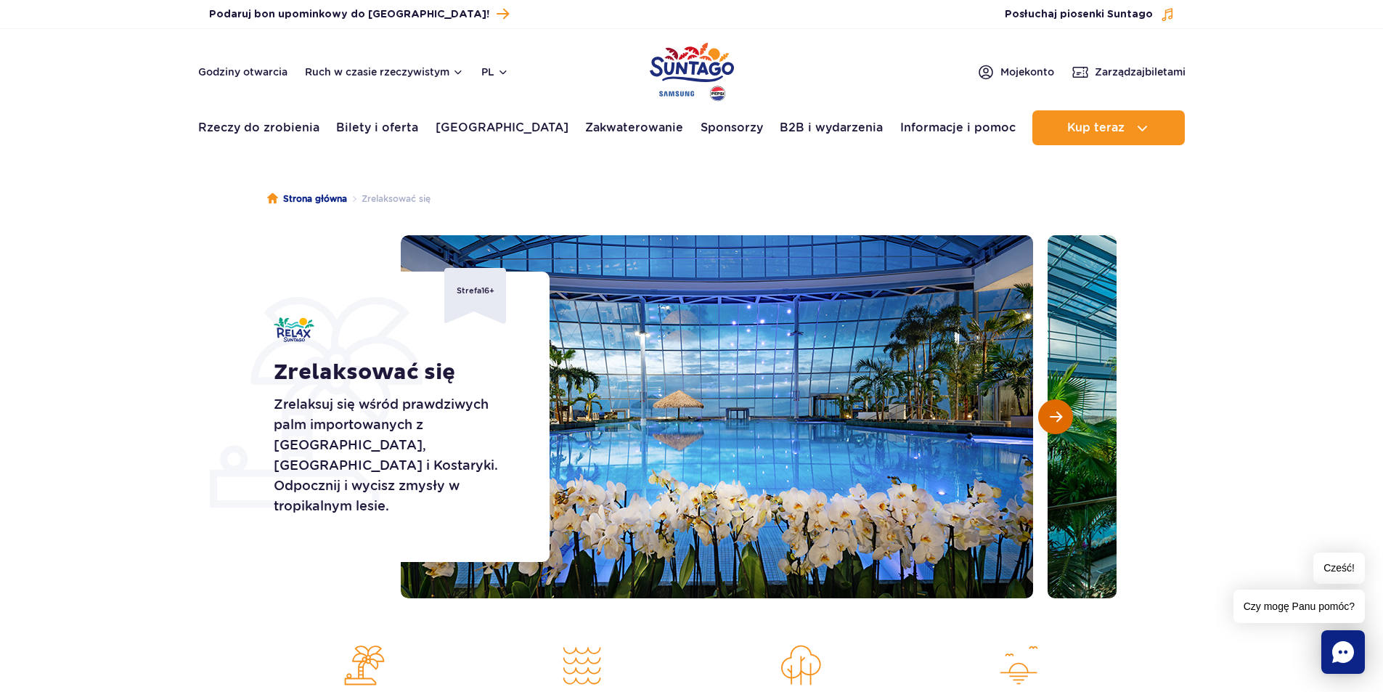
click at [1050, 421] on span "Następny slajd" at bounding box center [1056, 416] width 12 height 13
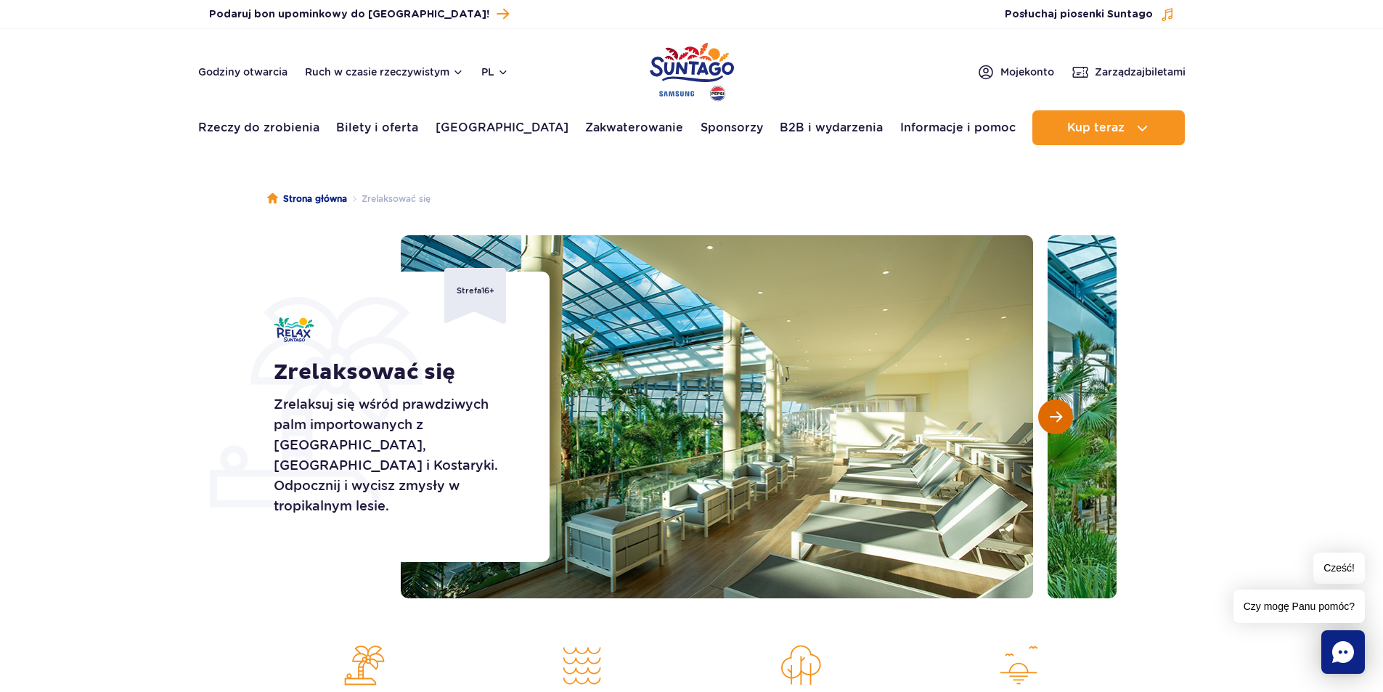
click at [1050, 421] on span "Następny slajd" at bounding box center [1056, 416] width 12 height 13
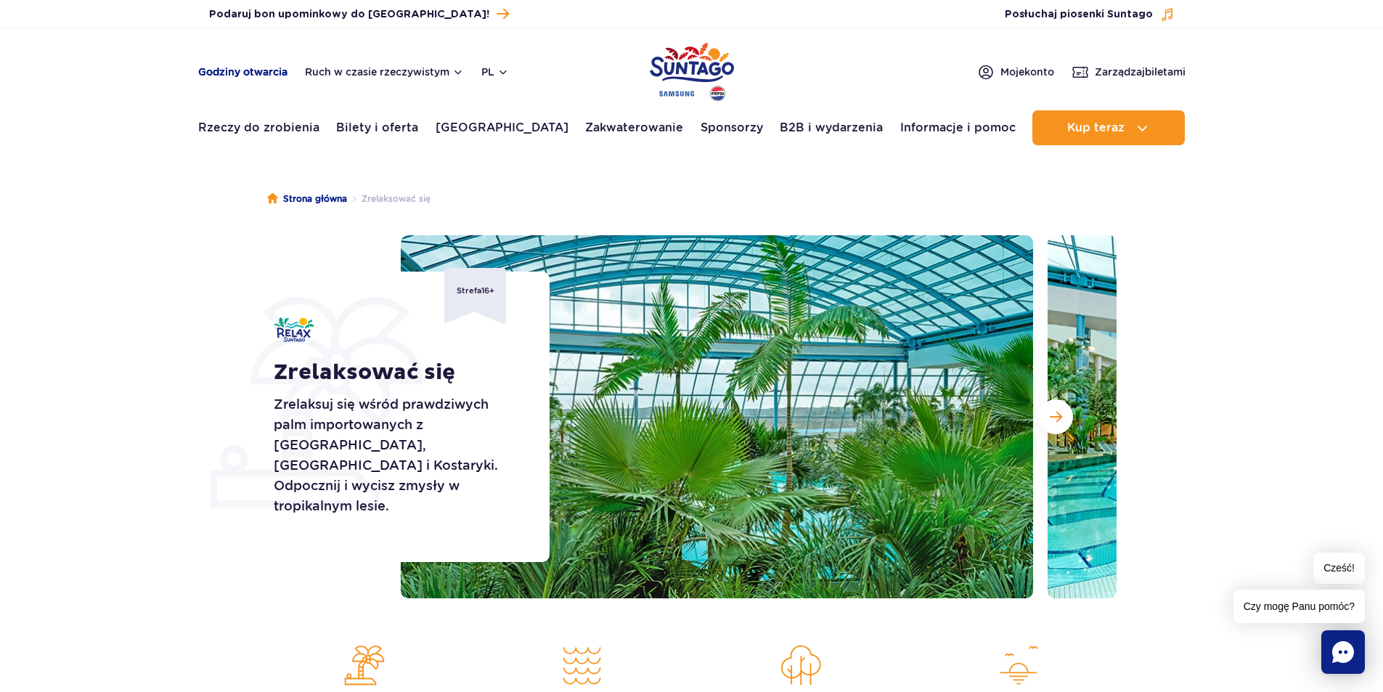
click at [248, 75] on font "Godziny otwarcia" at bounding box center [242, 72] width 89 height 12
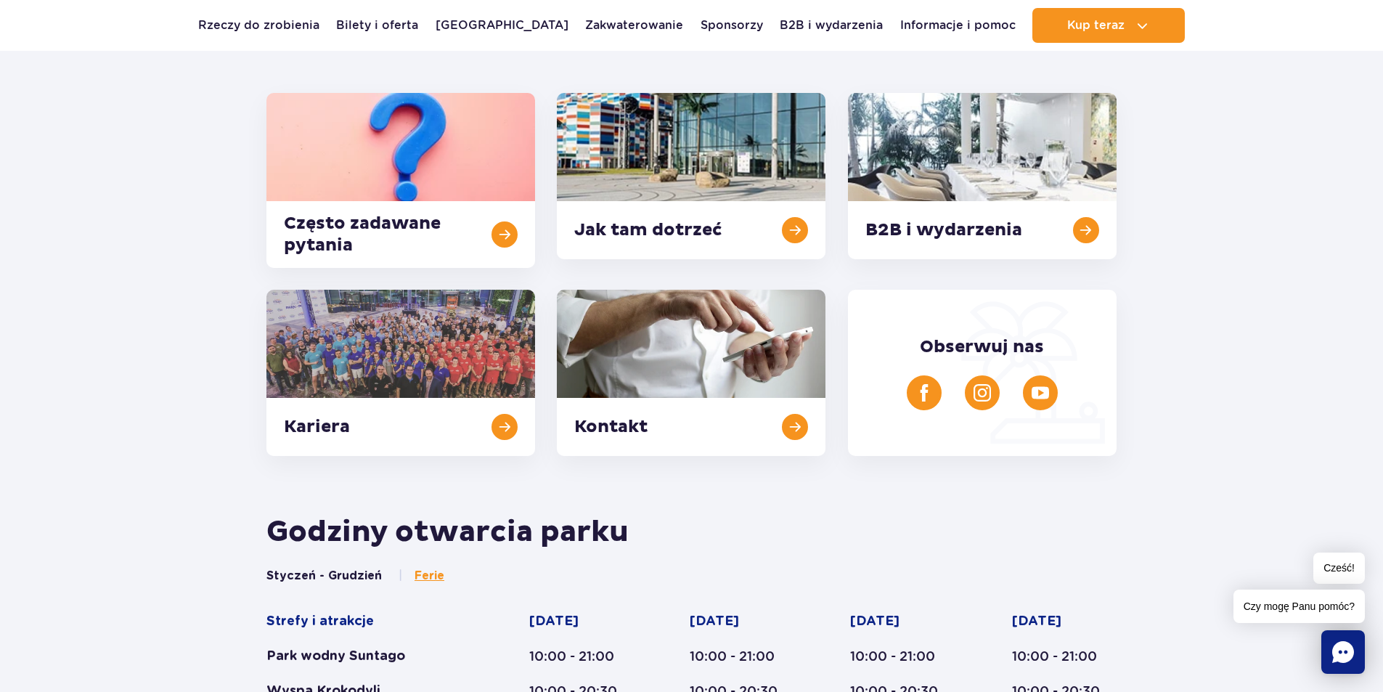
scroll to position [319, 0]
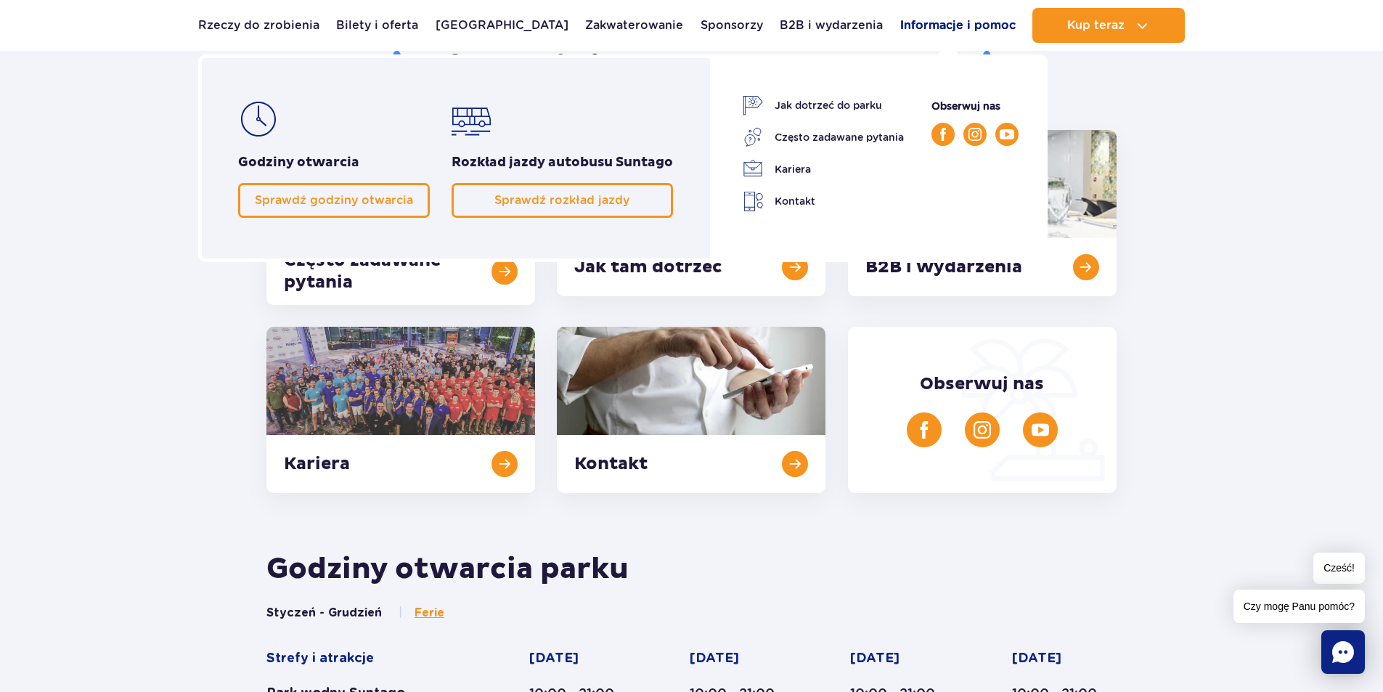
click at [933, 25] on font "Informacje i pomoc" at bounding box center [957, 25] width 115 height 14
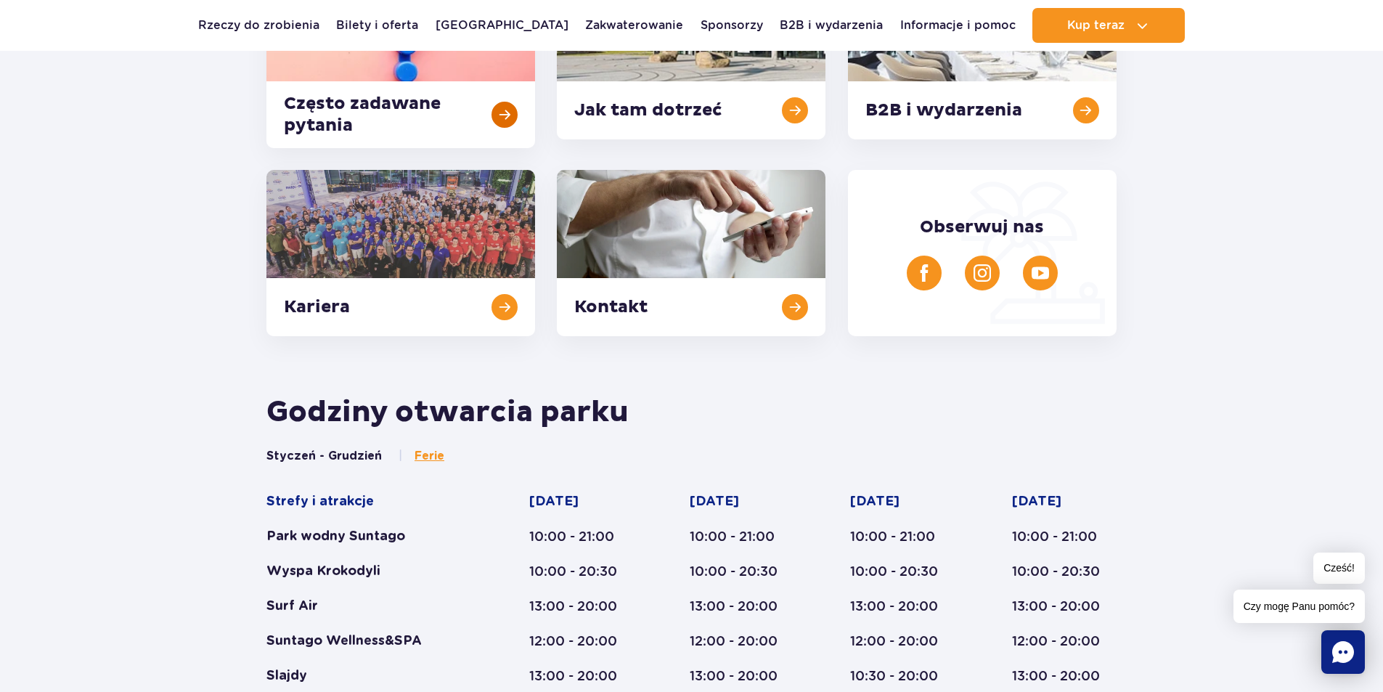
scroll to position [508, 0]
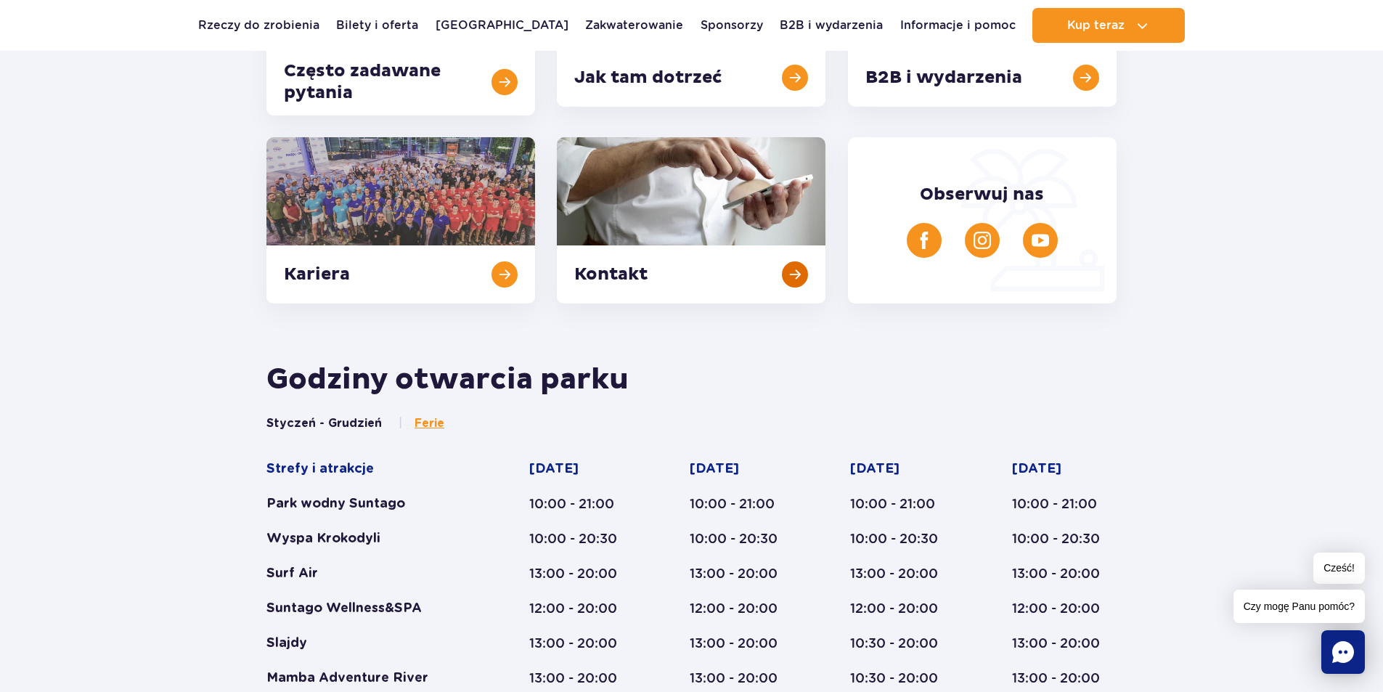
click at [604, 258] on link at bounding box center [691, 220] width 269 height 166
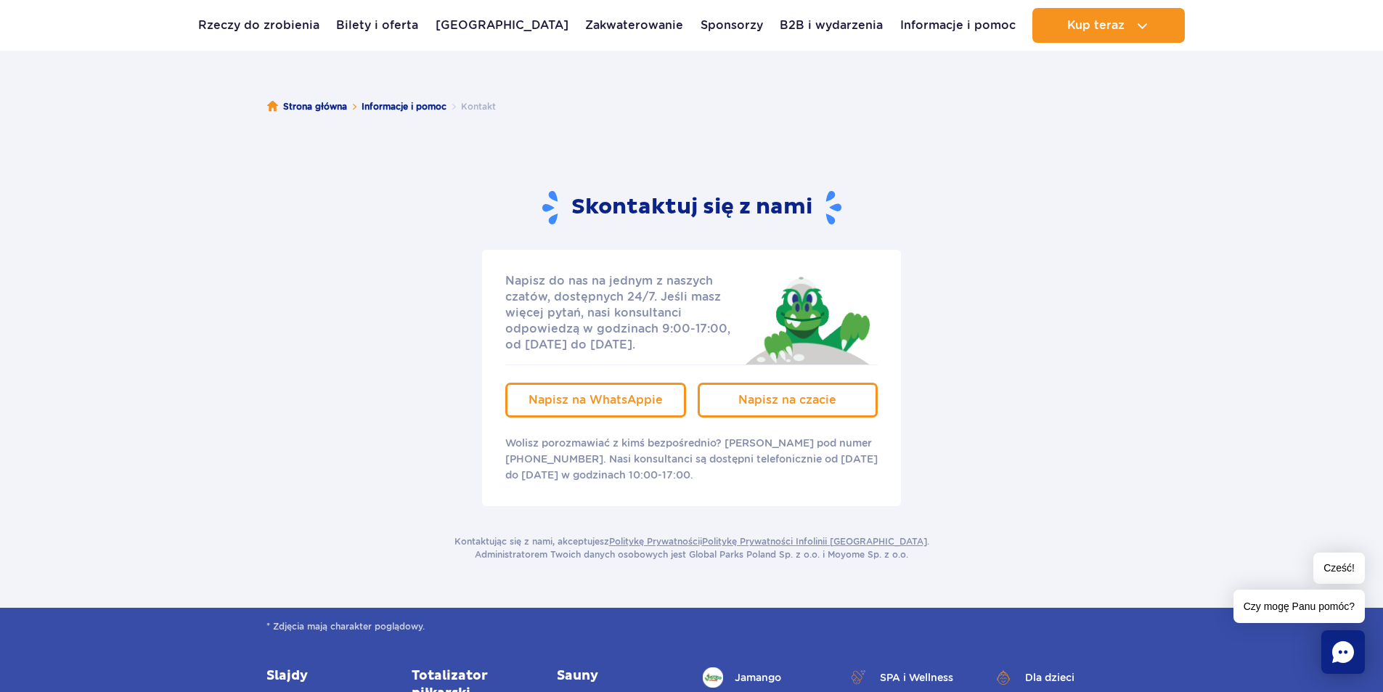
scroll to position [73, 0]
